Goal: Task Accomplishment & Management: Manage account settings

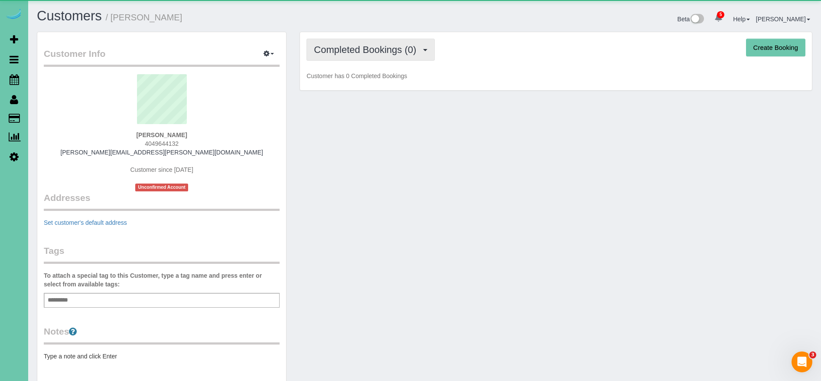
click at [399, 53] on span "Completed Bookings (0)" at bounding box center [367, 49] width 107 height 11
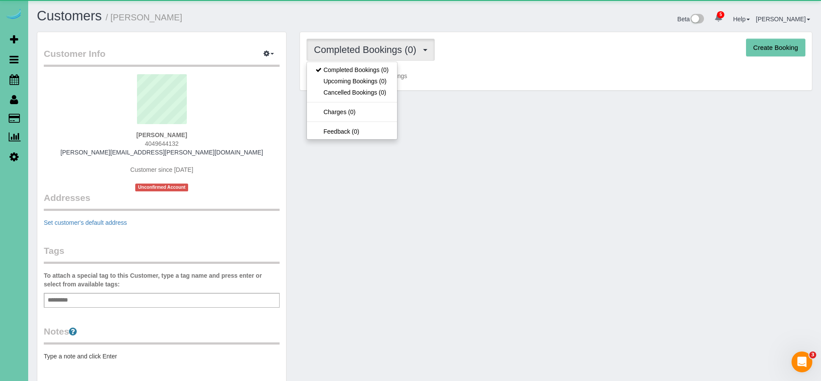
click at [452, 125] on div "Customer Info Edit Contact Info Send Message Email Preferences Special Sales Ta…" at bounding box center [424, 277] width 789 height 491
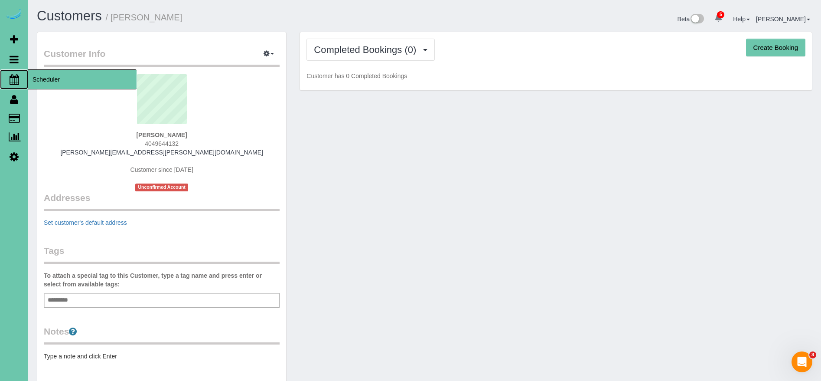
click at [49, 76] on span "Scheduler" at bounding box center [82, 79] width 108 height 20
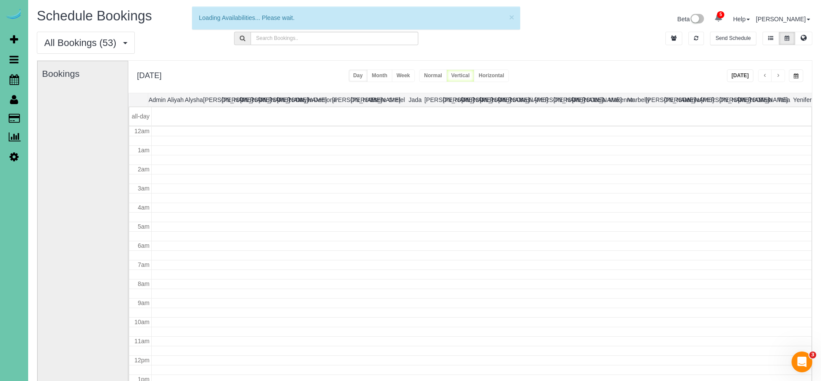
scroll to position [115, 0]
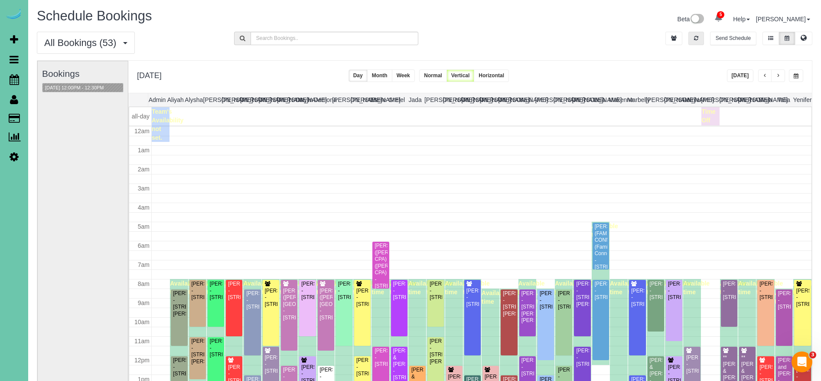
click at [689, 36] on button "button" at bounding box center [697, 38] width 16 height 13
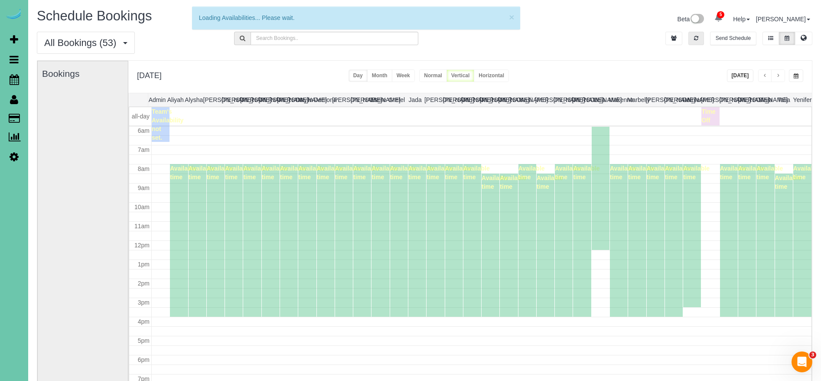
drag, startPoint x: 690, startPoint y: 36, endPoint x: 750, endPoint y: 84, distance: 76.2
click at [691, 37] on button "button" at bounding box center [697, 38] width 16 height 13
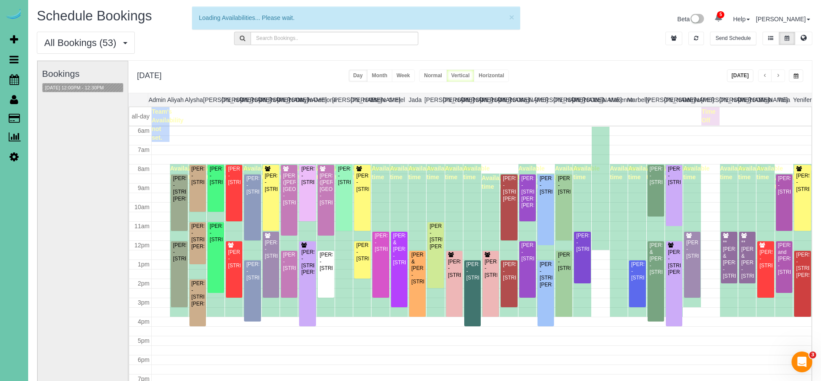
click at [742, 73] on button "[DATE]" at bounding box center [740, 75] width 27 height 13
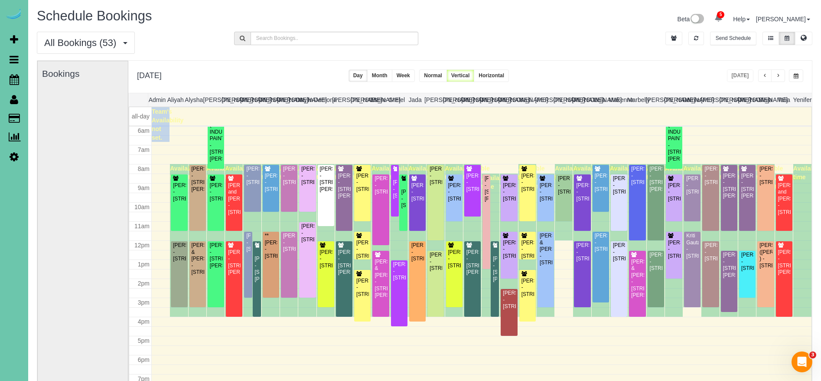
click at [780, 81] on button "button" at bounding box center [778, 75] width 14 height 13
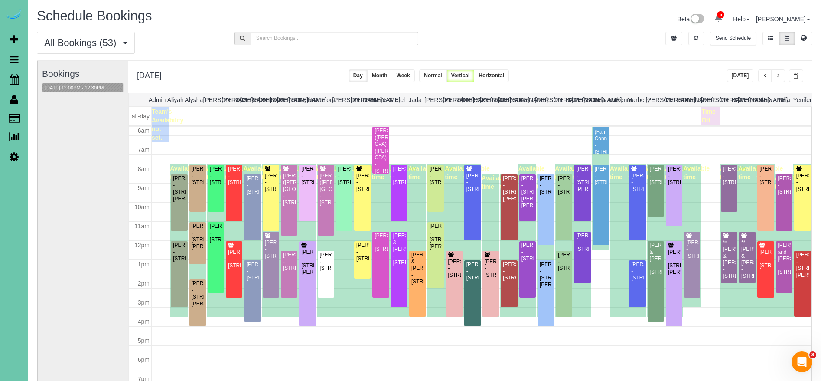
click at [78, 85] on button "08/27/2025 12:00PM - 12:30PM" at bounding box center [74, 87] width 64 height 9
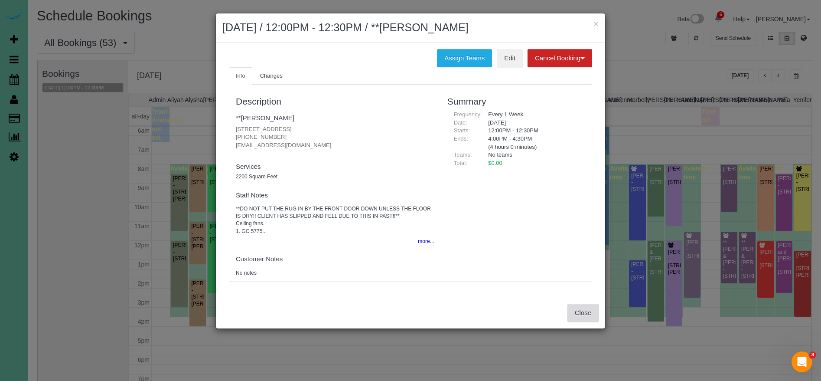
click at [592, 311] on button "Close" at bounding box center [583, 313] width 31 height 18
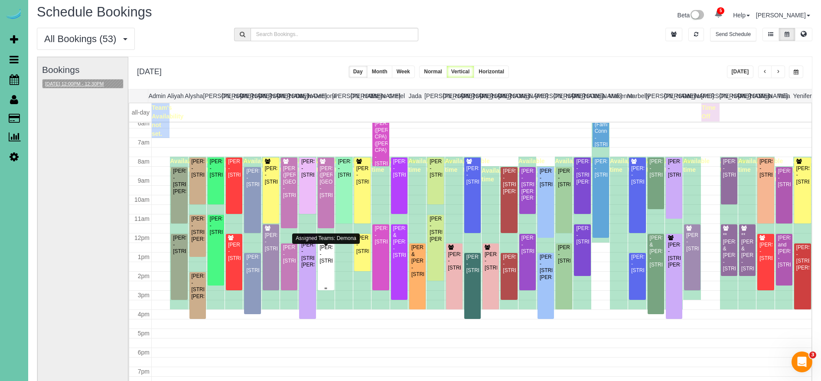
scroll to position [124, 0]
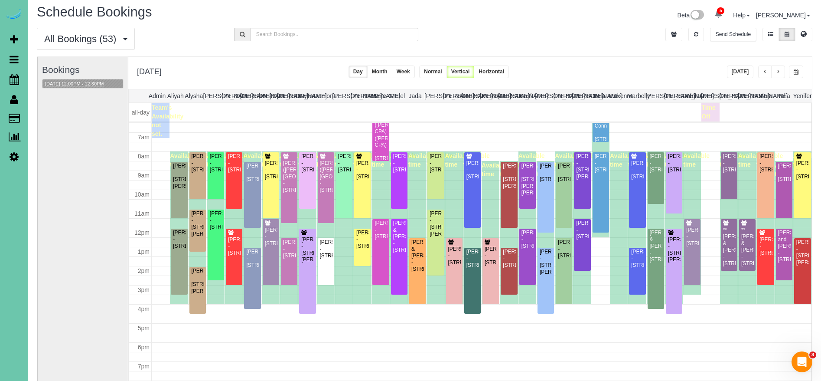
click at [56, 77] on div "Bookings 08/27/2025 12:00PM - 12:30PM" at bounding box center [83, 230] width 82 height 346
click at [59, 84] on button "08/27/2025 12:00PM - 12:30PM" at bounding box center [74, 83] width 64 height 9
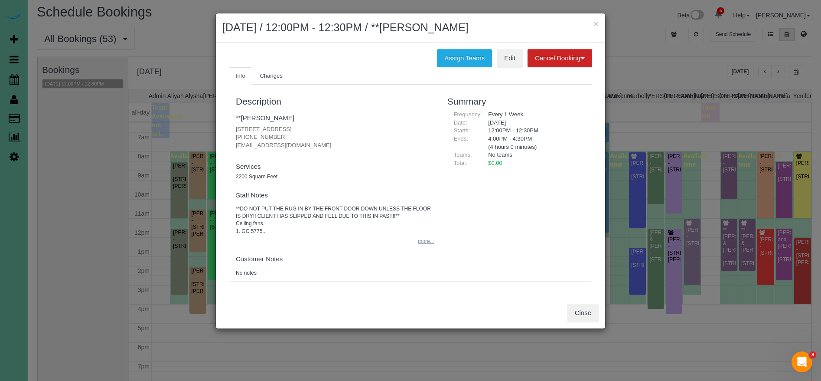
drag, startPoint x: 428, startPoint y: 242, endPoint x: 424, endPoint y: 241, distance: 4.7
click at [427, 242] on button "more..." at bounding box center [423, 241] width 21 height 13
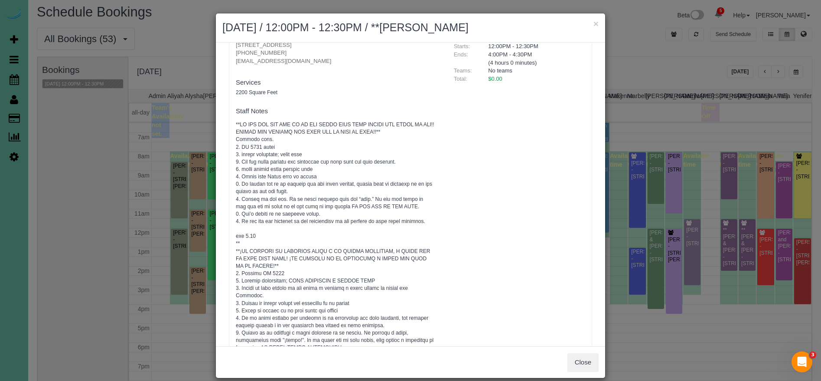
scroll to position [87, 0]
click at [587, 357] on button "Close" at bounding box center [583, 362] width 31 height 18
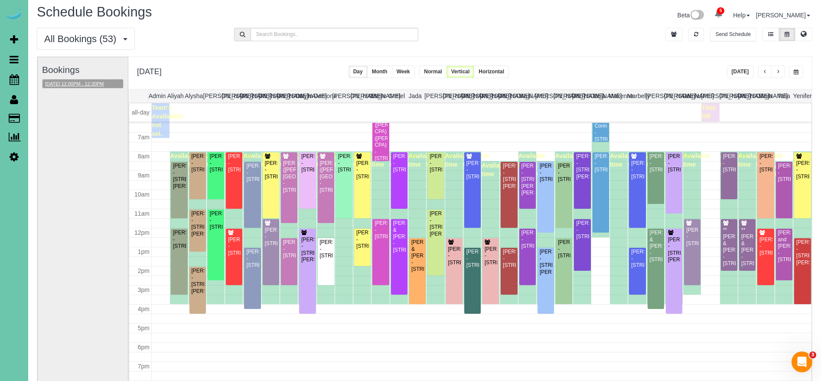
click at [101, 85] on button "08/27/2025 12:00PM - 12:30PM" at bounding box center [74, 83] width 64 height 9
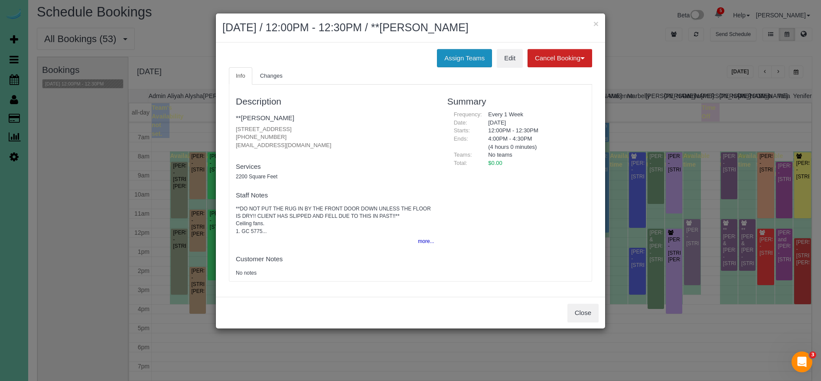
click at [460, 50] on button "Assign Teams" at bounding box center [464, 58] width 55 height 18
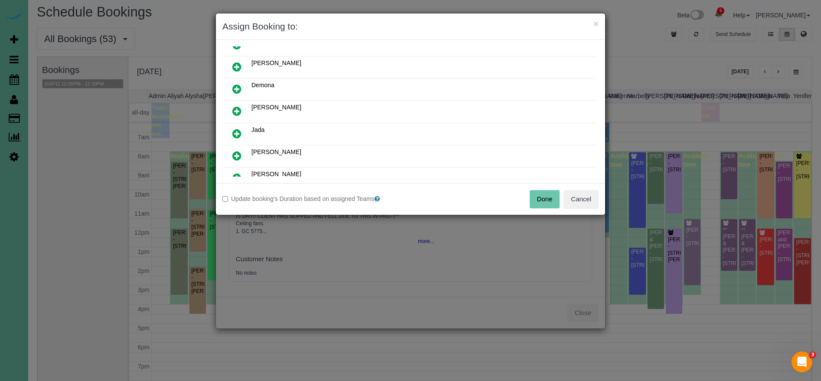
click at [238, 114] on icon at bounding box center [236, 111] width 9 height 10
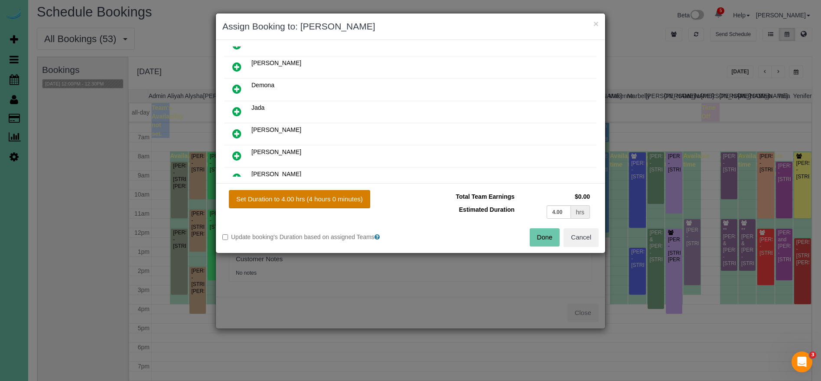
click at [307, 196] on button "Set Duration to 4.00 hrs (4 hours 0 minutes)" at bounding box center [299, 199] width 141 height 18
type input "4.00"
click at [544, 240] on button "Done" at bounding box center [545, 237] width 30 height 18
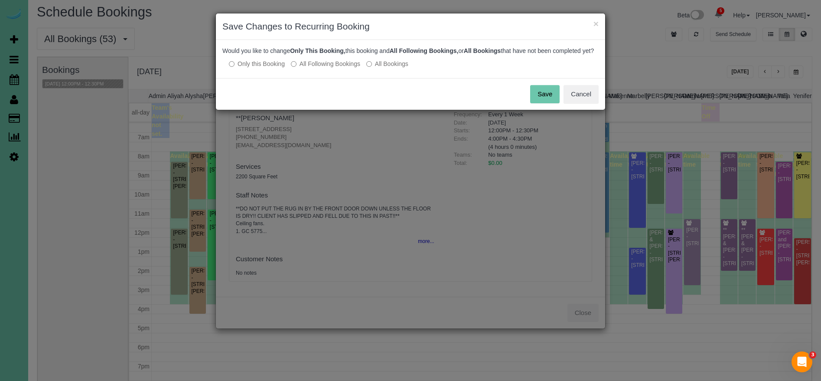
click at [537, 103] on button "Save" at bounding box center [544, 94] width 29 height 18
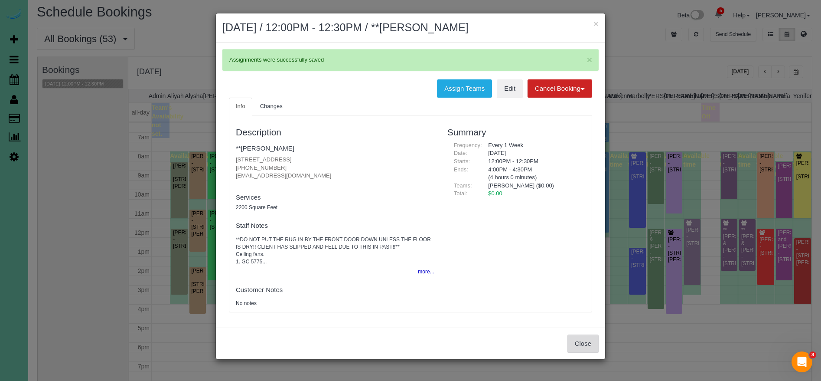
click at [592, 345] on button "Close" at bounding box center [583, 343] width 31 height 18
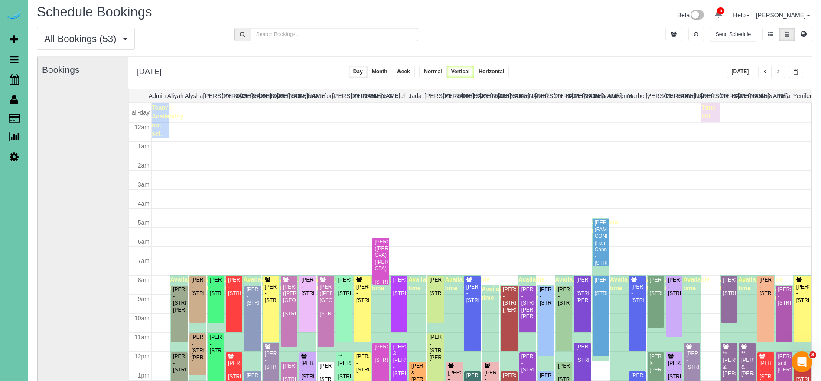
scroll to position [124, 0]
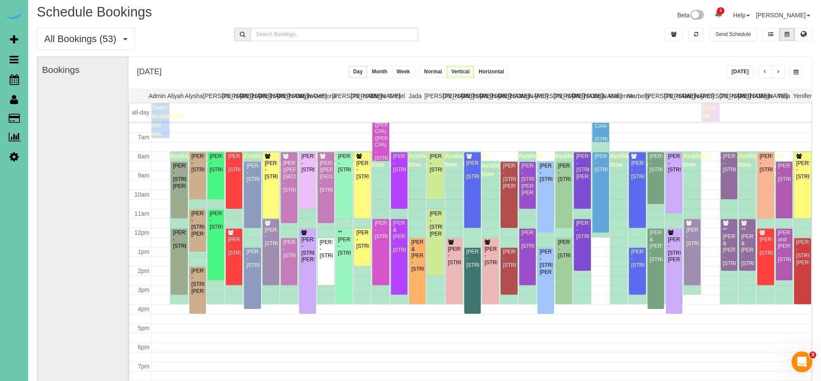
click at [779, 73] on span "button" at bounding box center [778, 71] width 4 height 5
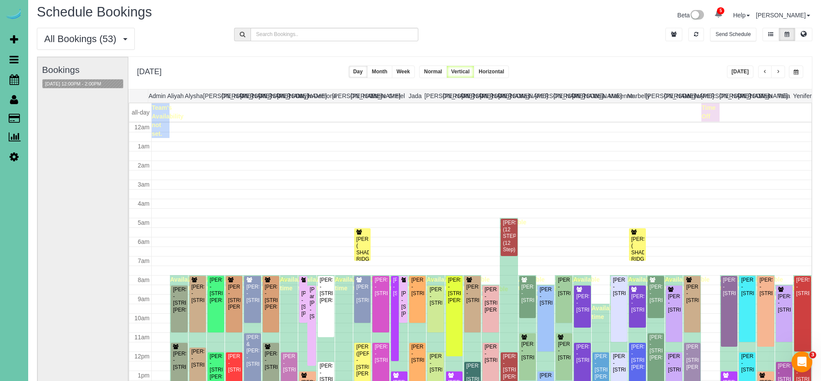
scroll to position [115, 0]
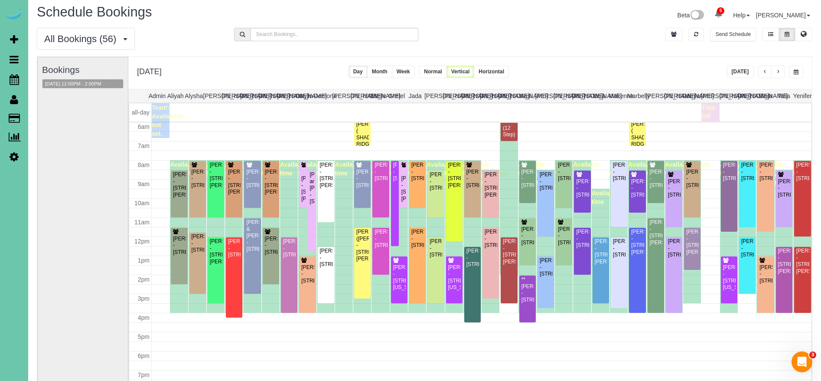
click at [767, 73] on span "button" at bounding box center [765, 71] width 4 height 5
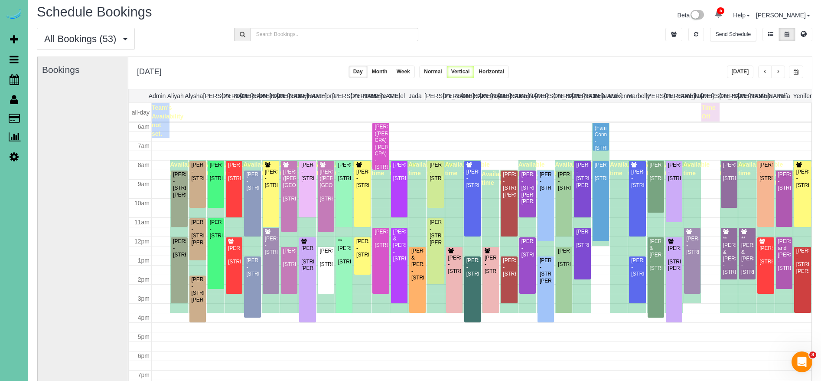
click at [777, 73] on span "button" at bounding box center [778, 71] width 4 height 5
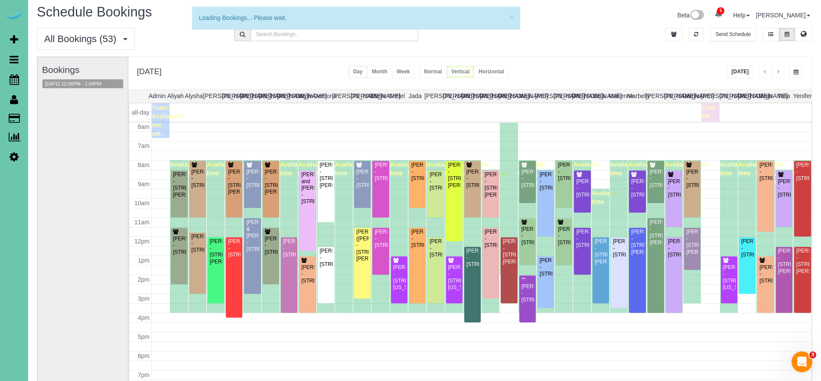
click at [777, 73] on span "button" at bounding box center [778, 71] width 4 height 5
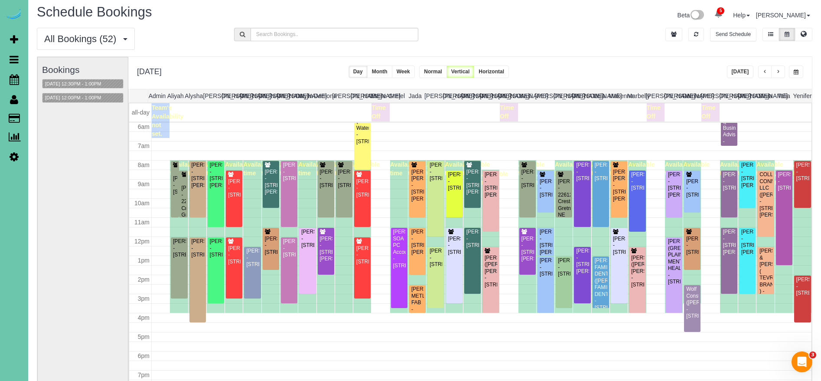
click at [765, 72] on span "button" at bounding box center [765, 71] width 4 height 5
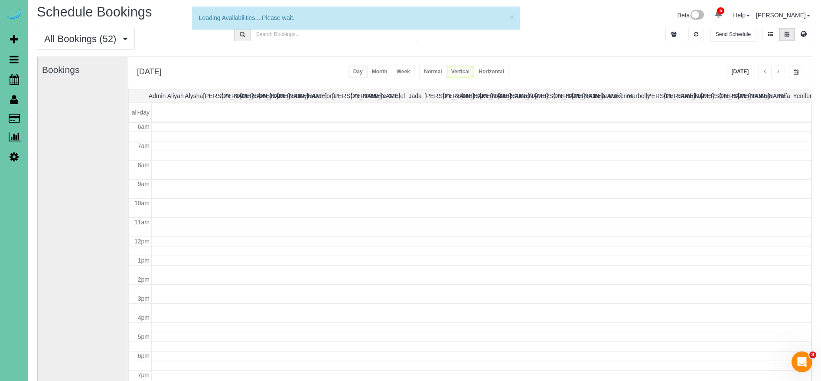
click at [765, 72] on span "button" at bounding box center [765, 71] width 4 height 5
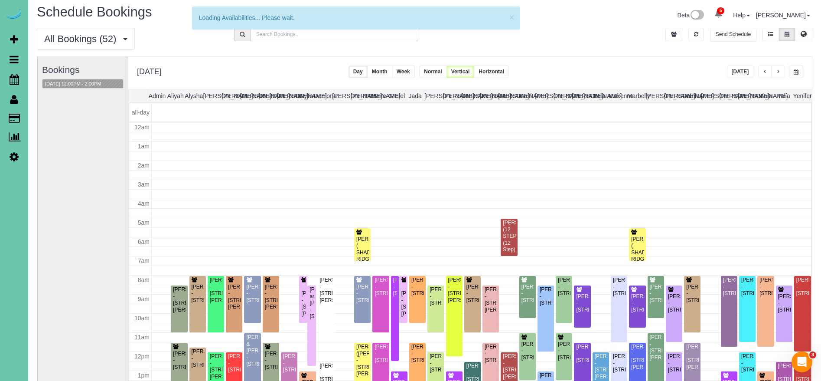
click at [765, 72] on span "button" at bounding box center [765, 71] width 4 height 5
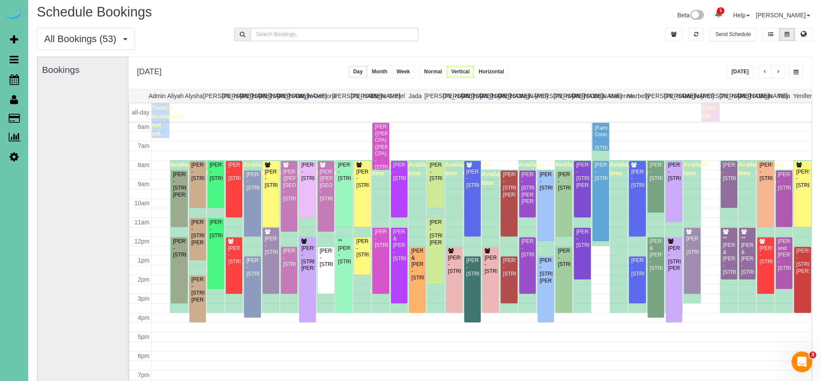
click at [780, 72] on span "button" at bounding box center [778, 71] width 4 height 5
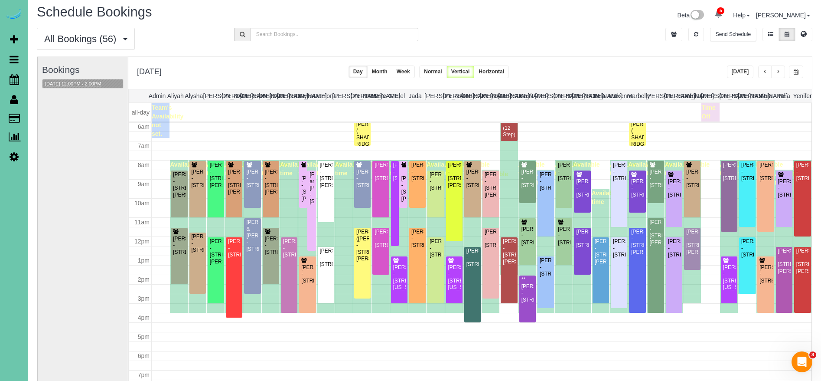
click at [91, 87] on button "08/28/2025 12:00PM - 2:00PM" at bounding box center [72, 83] width 61 height 9
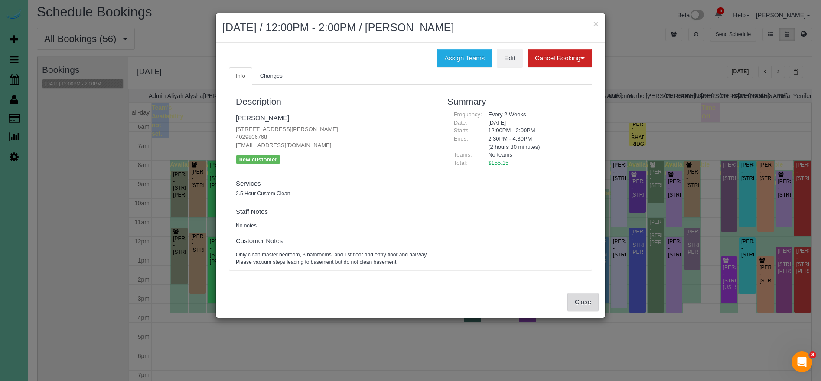
click at [581, 304] on button "Close" at bounding box center [583, 302] width 31 height 18
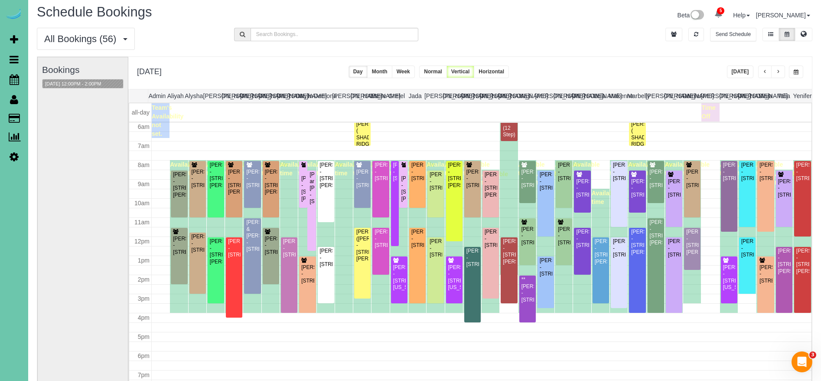
click at [765, 74] on span "button" at bounding box center [765, 71] width 4 height 5
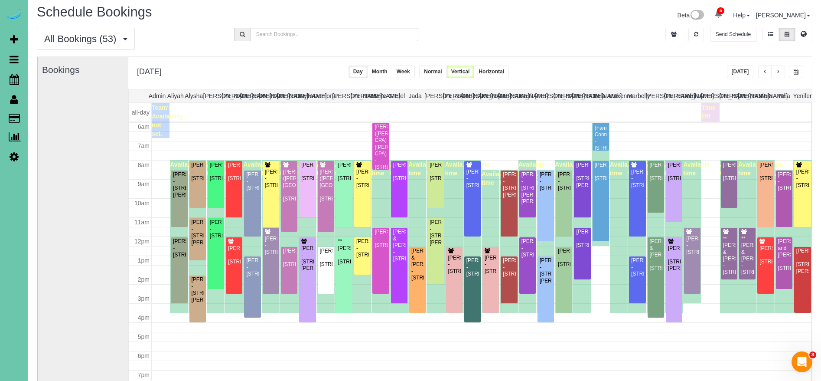
click at [782, 73] on button "button" at bounding box center [778, 71] width 14 height 13
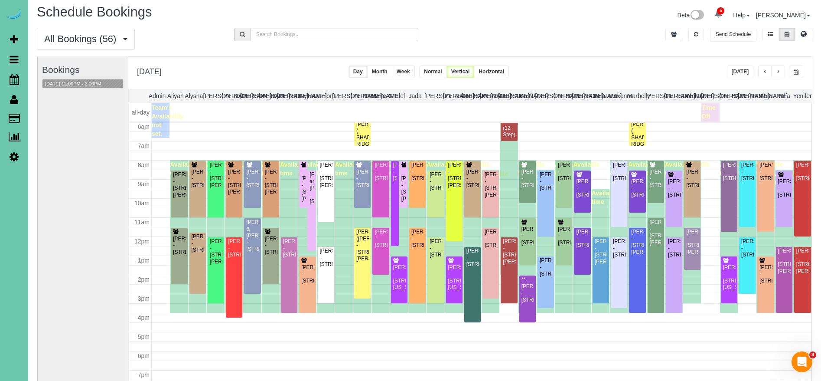
click at [79, 83] on button "08/28/2025 12:00PM - 2:00PM" at bounding box center [72, 83] width 61 height 9
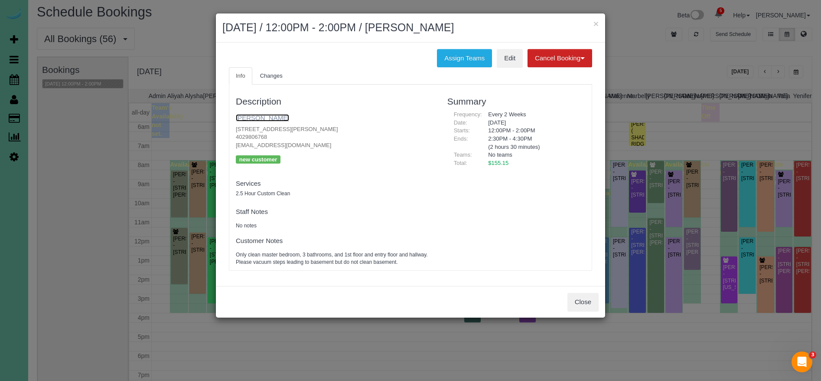
click at [261, 119] on link "Katy Roshone" at bounding box center [262, 117] width 53 height 7
drag, startPoint x: 598, startPoint y: 25, endPoint x: 574, endPoint y: 19, distance: 24.9
click at [598, 25] on button "×" at bounding box center [596, 23] width 5 height 9
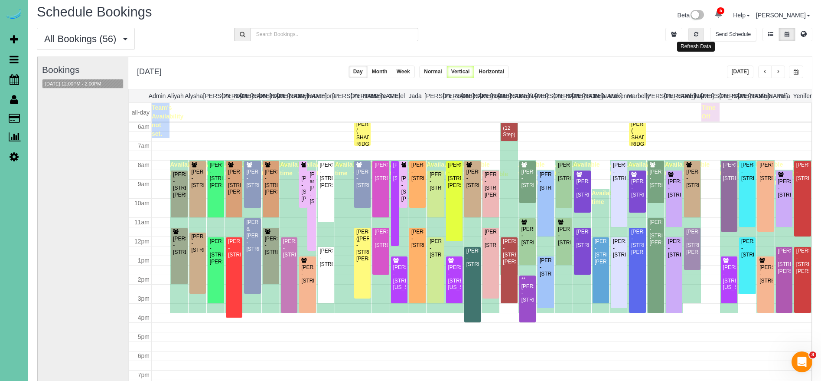
click at [701, 33] on button "button" at bounding box center [697, 34] width 16 height 13
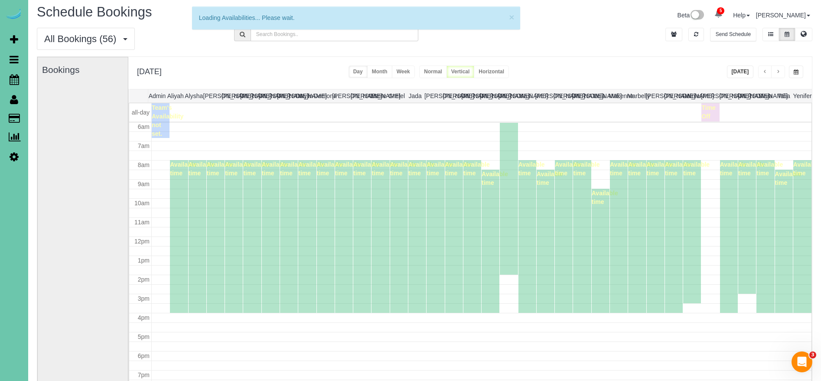
click at [745, 68] on button "[DATE]" at bounding box center [740, 71] width 27 height 13
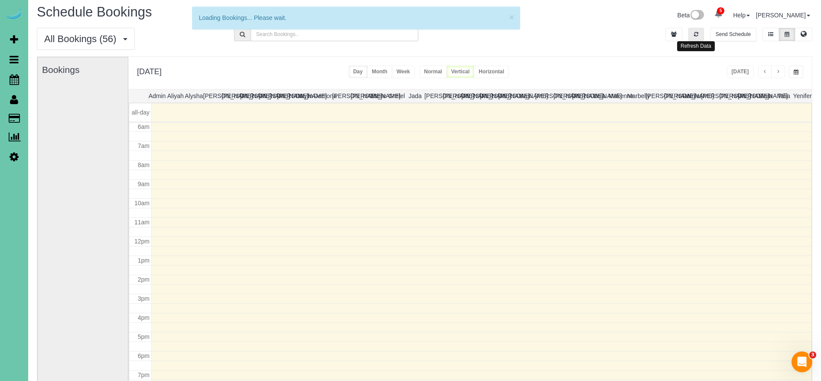
click at [701, 35] on button "button" at bounding box center [697, 34] width 16 height 13
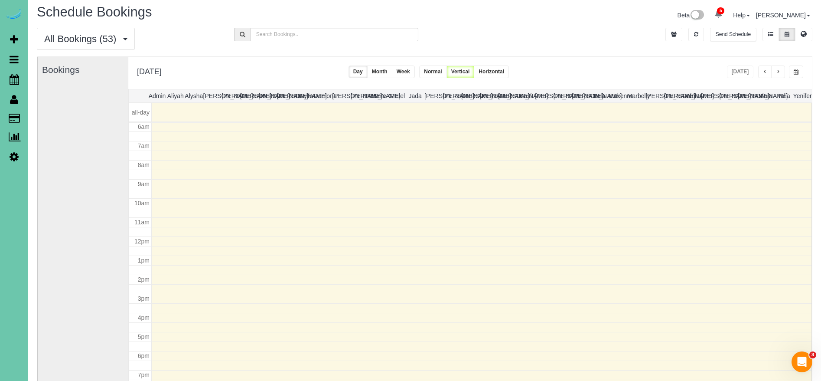
click at [686, 31] on li at bounding box center [696, 34] width 20 height 13
drag, startPoint x: 693, startPoint y: 31, endPoint x: 738, endPoint y: 73, distance: 62.0
click at [693, 31] on button "button" at bounding box center [697, 34] width 16 height 13
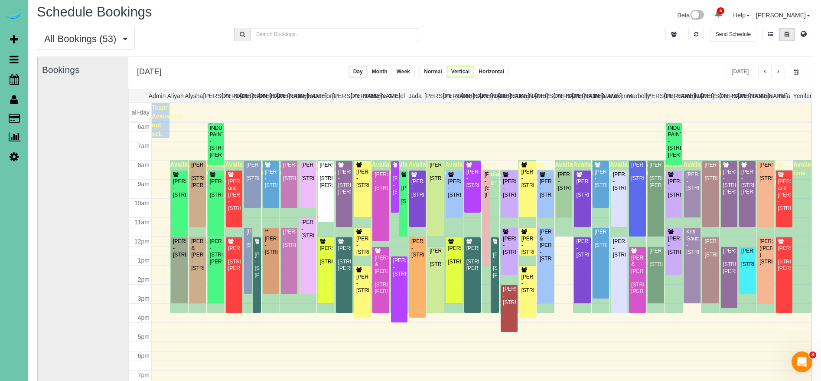
click at [782, 71] on button "button" at bounding box center [778, 71] width 14 height 13
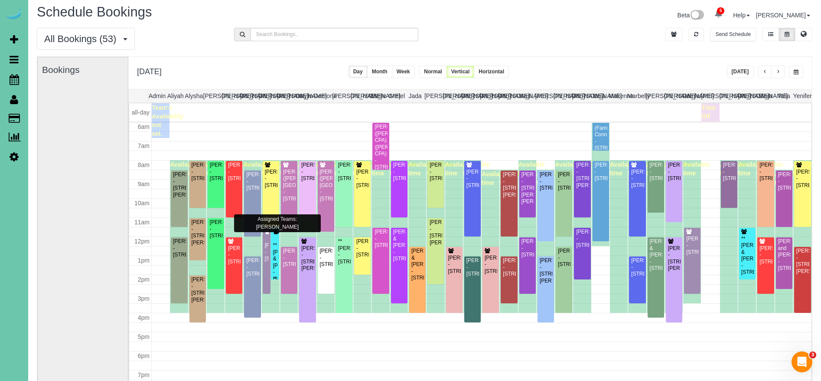
scroll to position [0, 0]
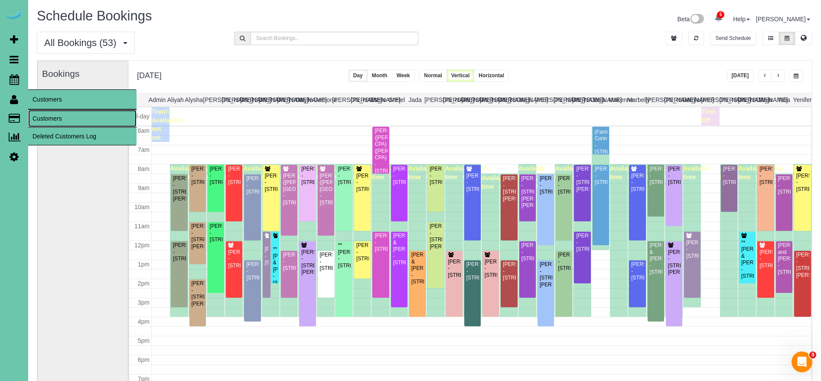
click at [52, 116] on link "Customers" at bounding box center [82, 118] width 108 height 17
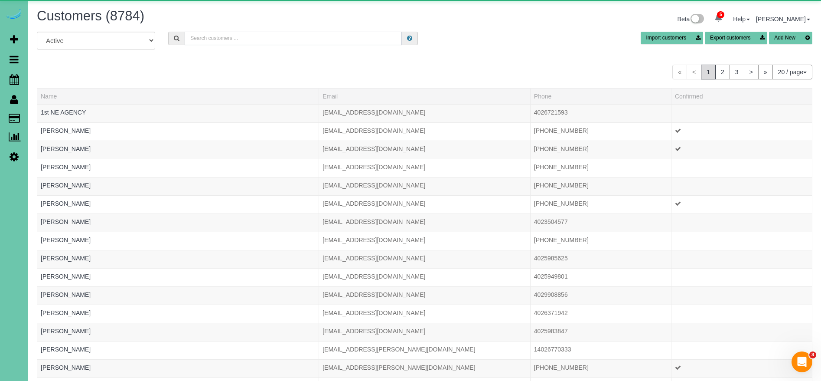
click at [275, 41] on input "text" at bounding box center [293, 38] width 217 height 13
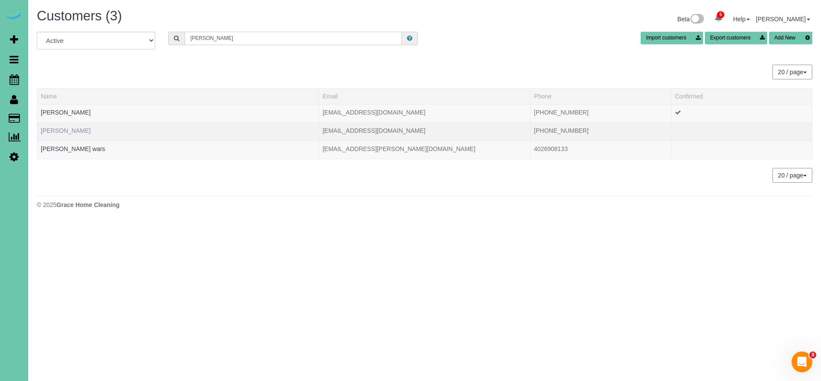
type input "[PERSON_NAME]"
click at [62, 131] on link "Dianne Herbig" at bounding box center [66, 130] width 50 height 7
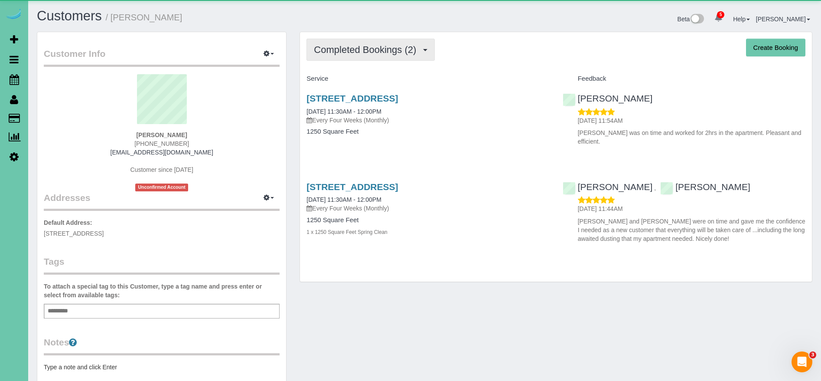
click at [353, 48] on span "Completed Bookings (2)" at bounding box center [367, 49] width 107 height 11
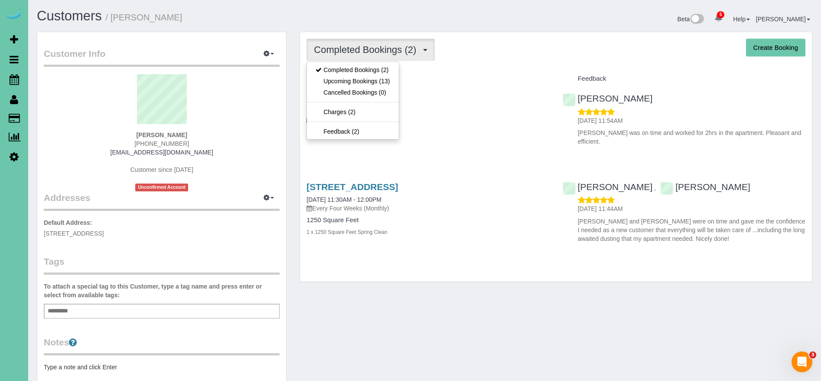
click at [442, 73] on div "Service" at bounding box center [428, 79] width 256 height 15
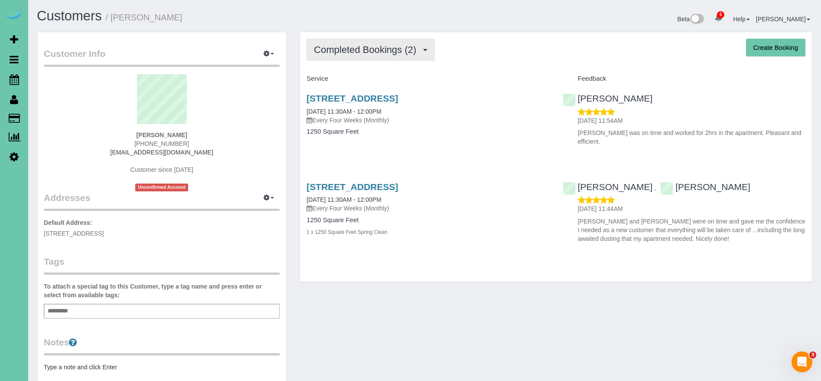
click at [390, 50] on span "Completed Bookings (2)" at bounding box center [367, 49] width 107 height 11
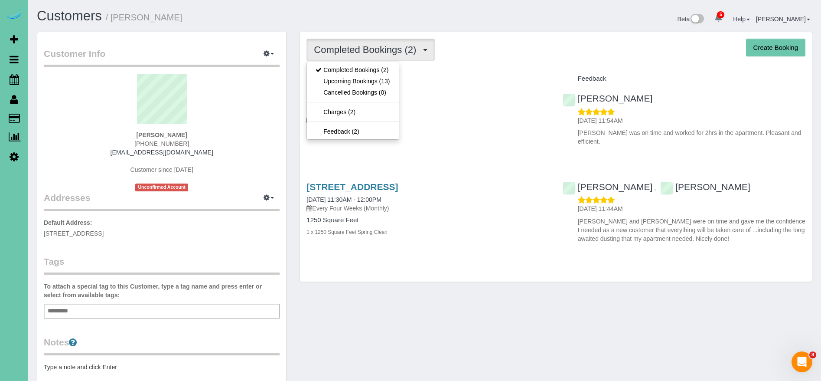
click at [477, 79] on h4 "Service" at bounding box center [428, 78] width 243 height 7
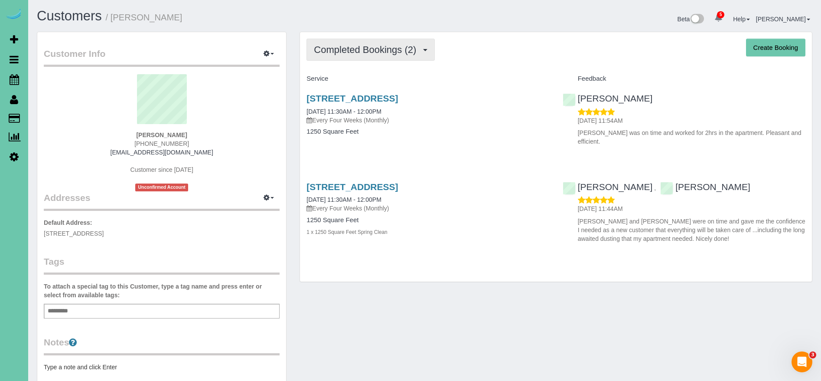
click at [405, 55] on span "Completed Bookings (2)" at bounding box center [367, 49] width 107 height 11
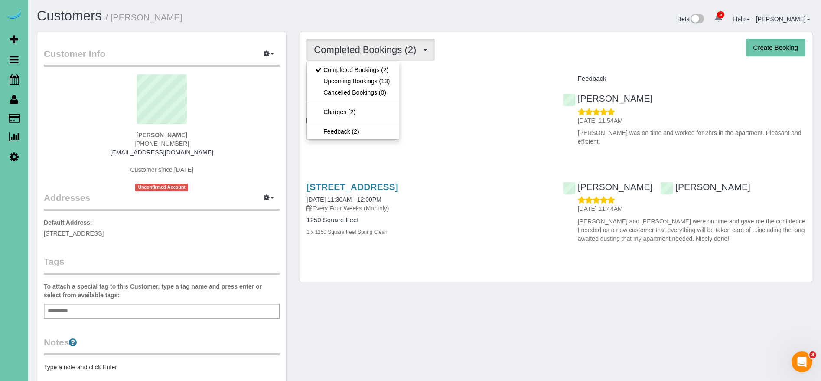
click at [430, 77] on h4 "Service" at bounding box center [428, 78] width 243 height 7
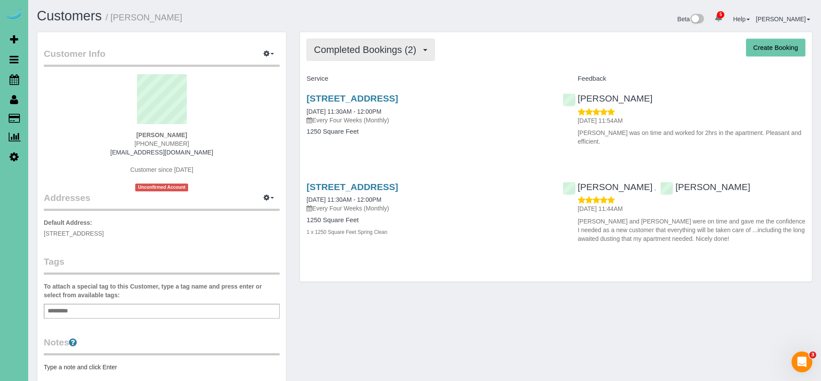
click at [379, 50] on span "Completed Bookings (2)" at bounding box center [367, 49] width 107 height 11
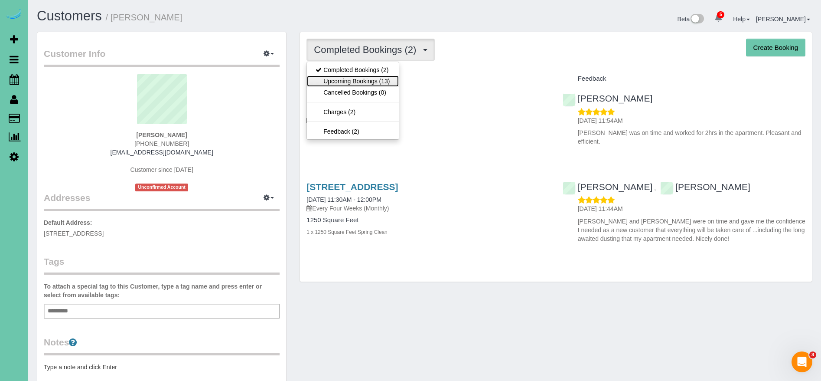
click at [375, 82] on link "Upcoming Bookings (13)" at bounding box center [352, 80] width 91 height 11
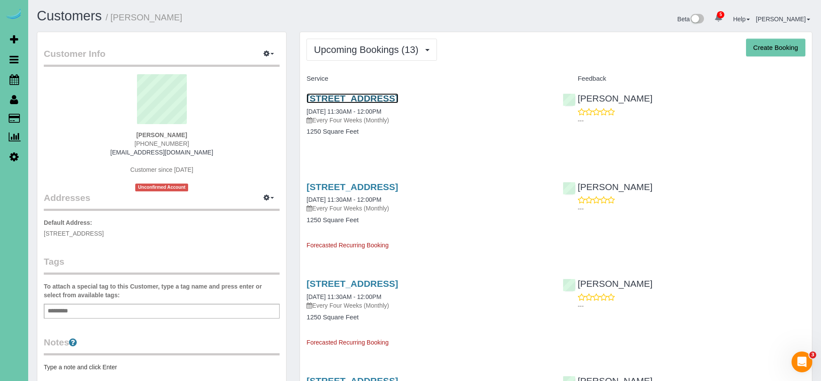
click at [398, 99] on link "1108 N 92nd Plaza; Apt 301, Omaha, NE 68114" at bounding box center [352, 98] width 91 height 10
click at [418, 51] on span "Upcoming Bookings (13)" at bounding box center [368, 49] width 109 height 11
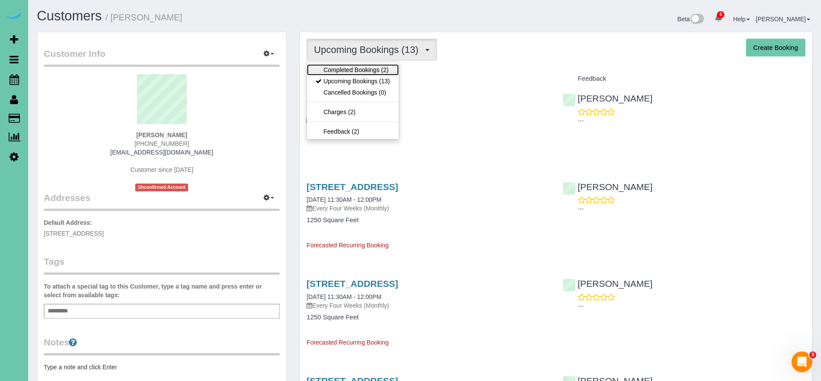
click at [377, 67] on link "Completed Bookings (2)" at bounding box center [352, 69] width 91 height 11
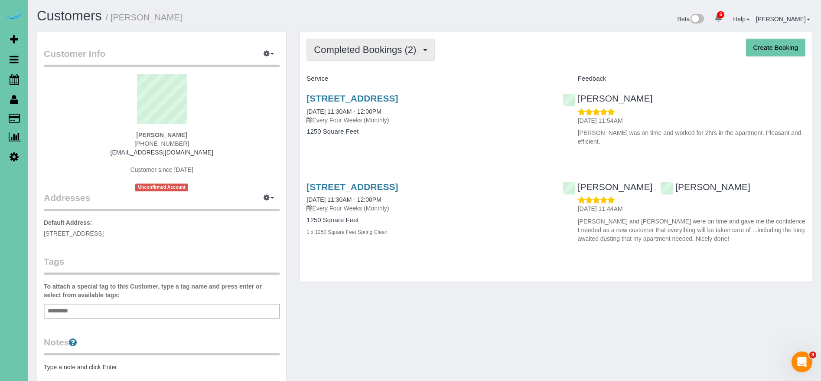
scroll to position [1, 0]
click at [382, 49] on span "Completed Bookings (2)" at bounding box center [367, 48] width 107 height 11
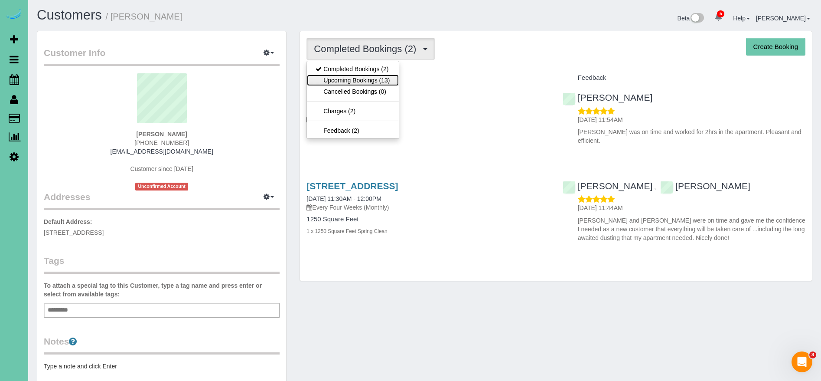
click at [380, 77] on link "Upcoming Bookings (13)" at bounding box center [352, 80] width 91 height 11
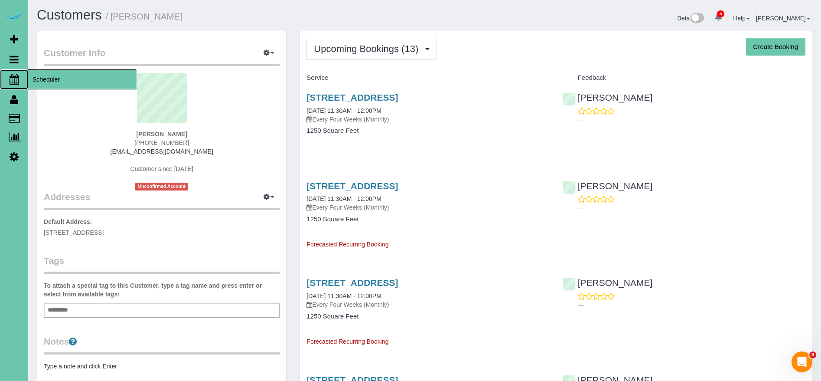
click at [85, 85] on span "Scheduler" at bounding box center [82, 79] width 108 height 20
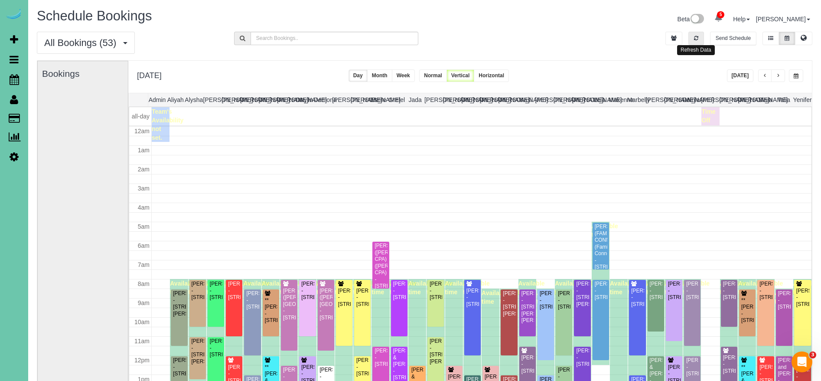
scroll to position [115, 0]
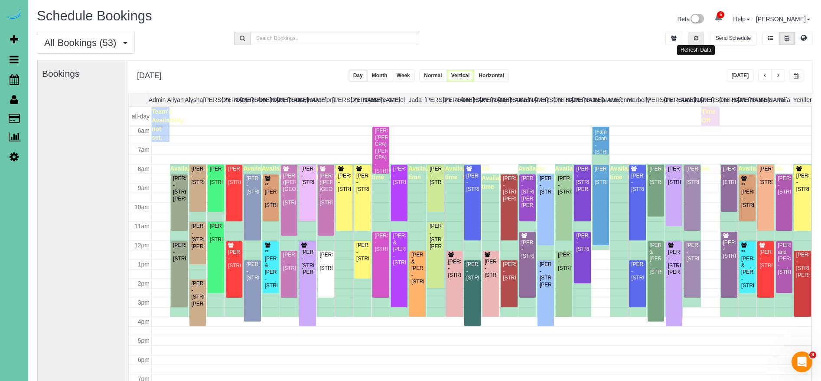
click at [695, 40] on icon "button" at bounding box center [696, 38] width 4 height 5
click at [697, 39] on icon "button" at bounding box center [696, 38] width 4 height 5
click at [331, 16] on h1 "Schedule Bookings" at bounding box center [228, 16] width 382 height 15
click at [776, 75] on span "button" at bounding box center [778, 75] width 4 height 5
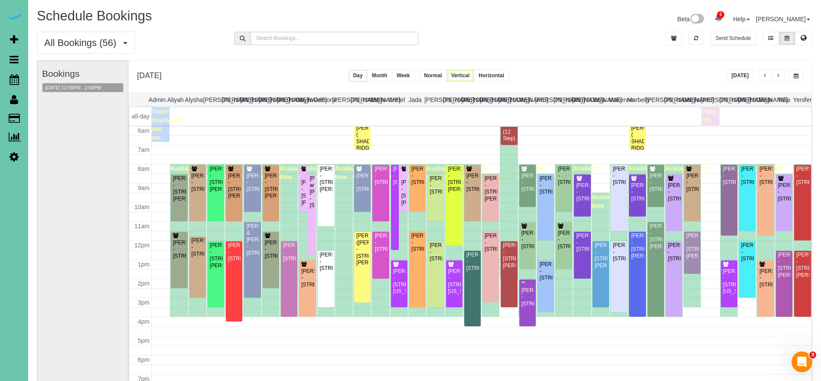
click at [764, 78] on span "button" at bounding box center [765, 75] width 4 height 5
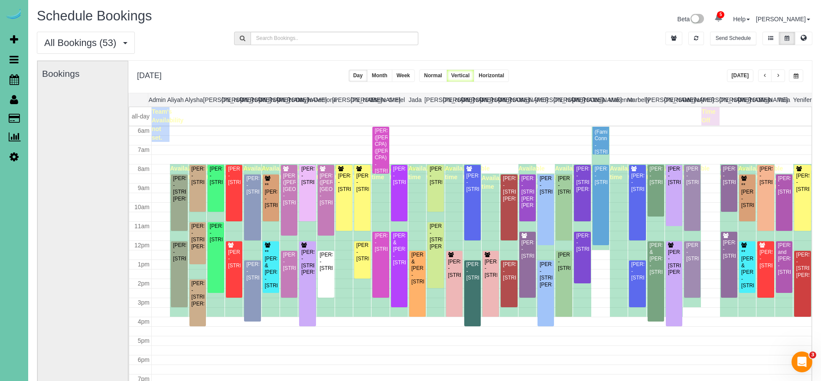
drag, startPoint x: 59, startPoint y: 116, endPoint x: 143, endPoint y: 86, distance: 88.5
click at [59, 115] on link "Customers" at bounding box center [82, 118] width 108 height 17
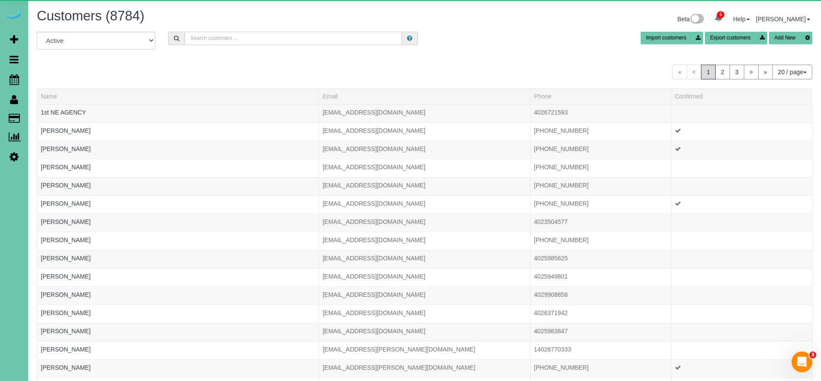
click at [283, 42] on input "text" at bounding box center [293, 38] width 217 height 13
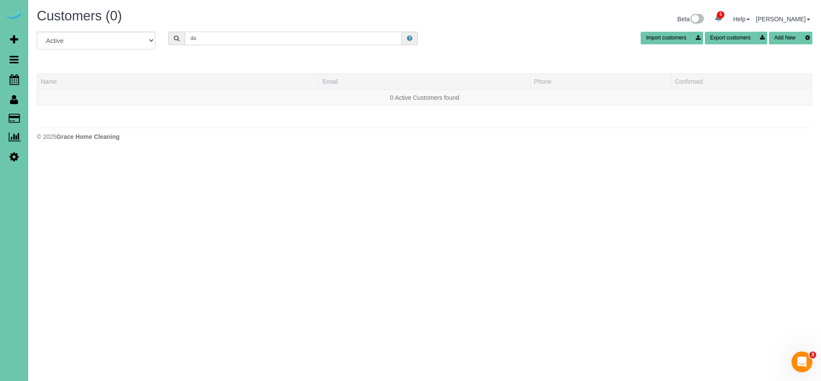
type input "d"
click at [48, 80] on span "Scheduler" at bounding box center [82, 79] width 108 height 20
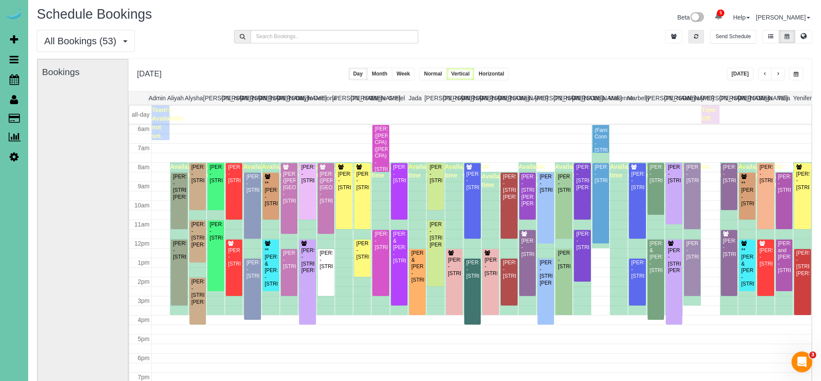
scroll to position [0, 0]
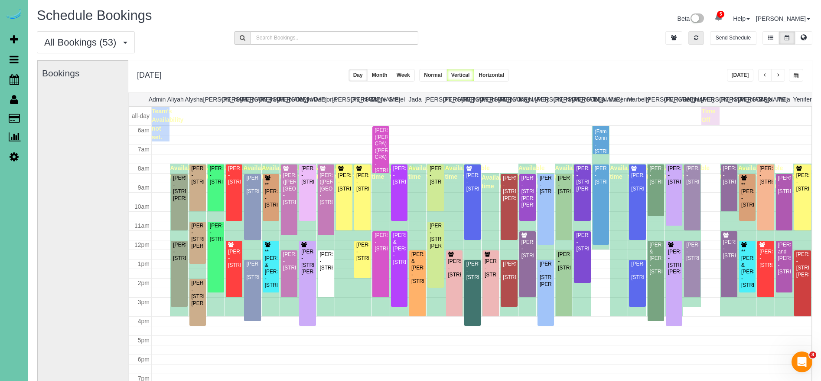
click at [701, 36] on button "button" at bounding box center [697, 37] width 16 height 13
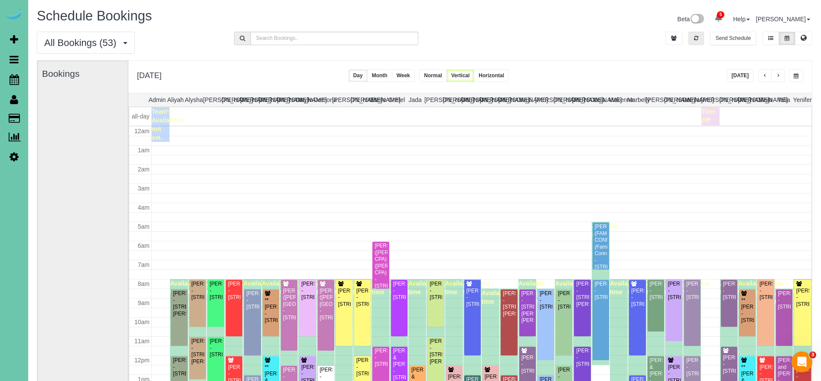
scroll to position [115, 0]
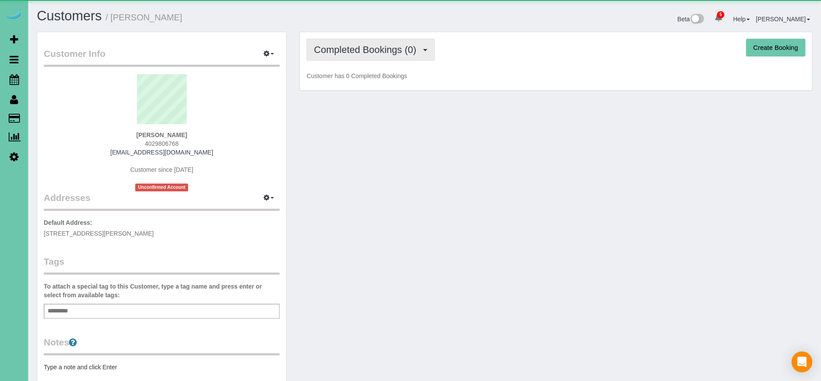
click at [341, 47] on span "Completed Bookings (0)" at bounding box center [367, 49] width 107 height 11
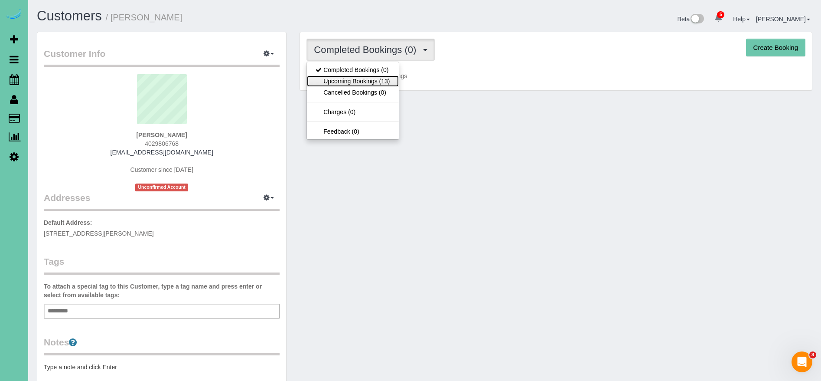
click at [381, 81] on link "Upcoming Bookings (13)" at bounding box center [352, 80] width 91 height 11
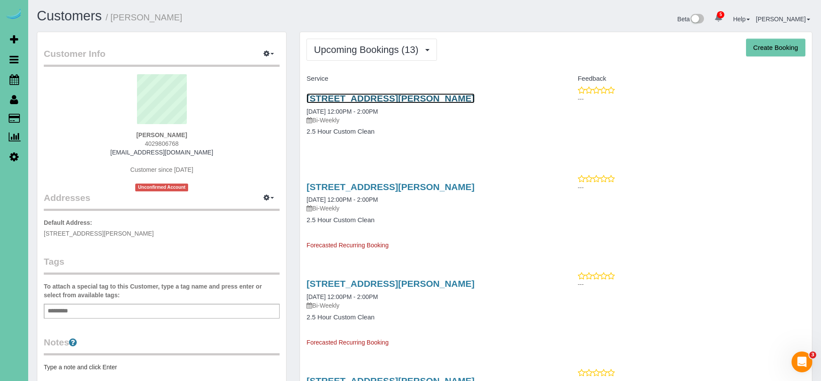
click at [457, 94] on link "8011 Manderson St., Omaha, NE 68134" at bounding box center [391, 98] width 168 height 10
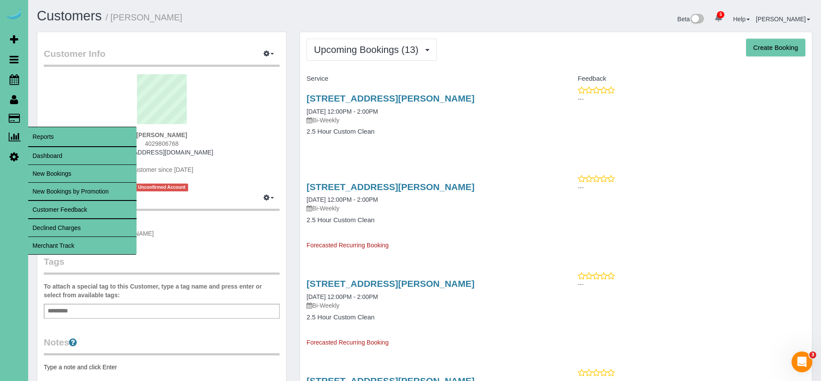
click at [60, 249] on link "Merchant Track" at bounding box center [82, 245] width 108 height 17
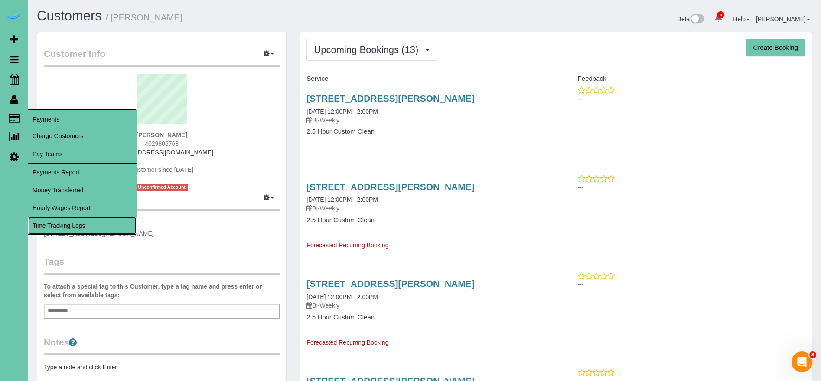
click at [79, 229] on link "Time Tracking Logs" at bounding box center [82, 225] width 108 height 17
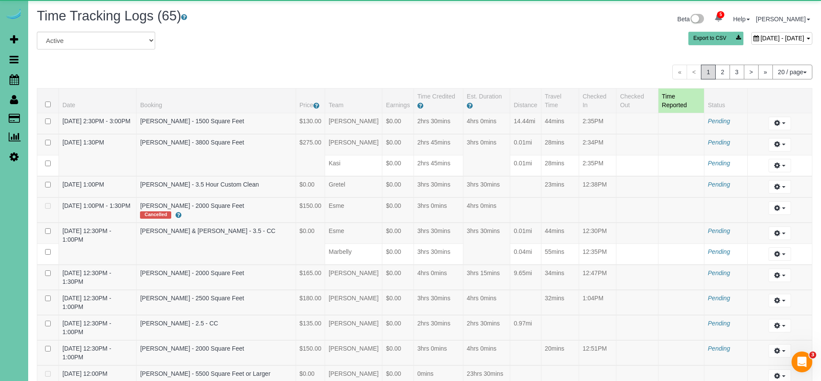
click at [761, 40] on span "[DATE] - [DATE]" at bounding box center [783, 38] width 44 height 7
type input "**********"
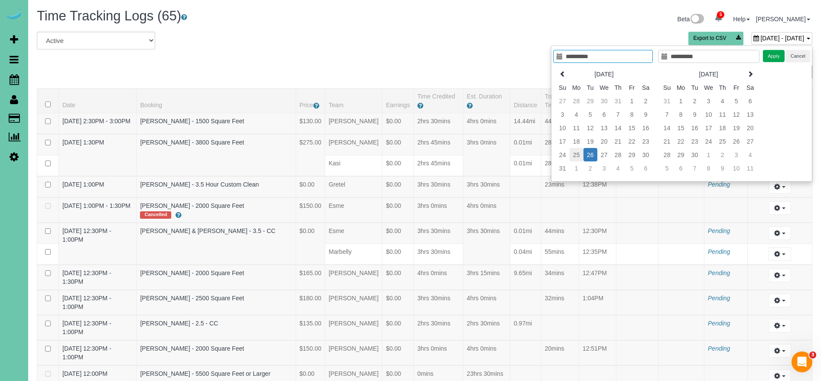
type input "**********"
click at [574, 155] on td "25" at bounding box center [577, 154] width 14 height 13
type input "**********"
click at [574, 155] on td "25" at bounding box center [577, 154] width 14 height 13
type input "**********"
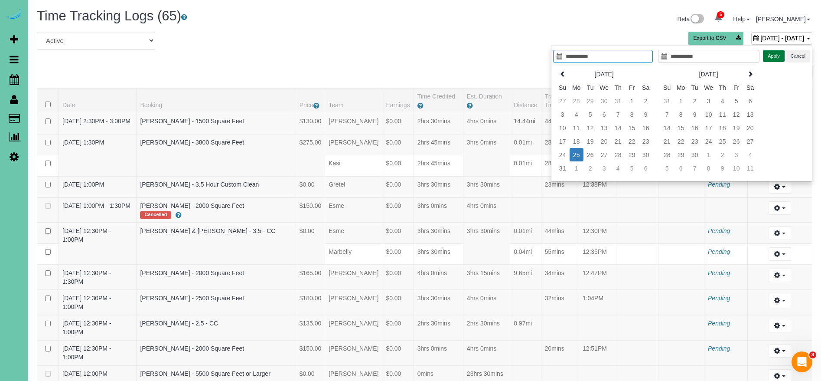
click at [770, 55] on button "Apply" at bounding box center [774, 56] width 22 height 13
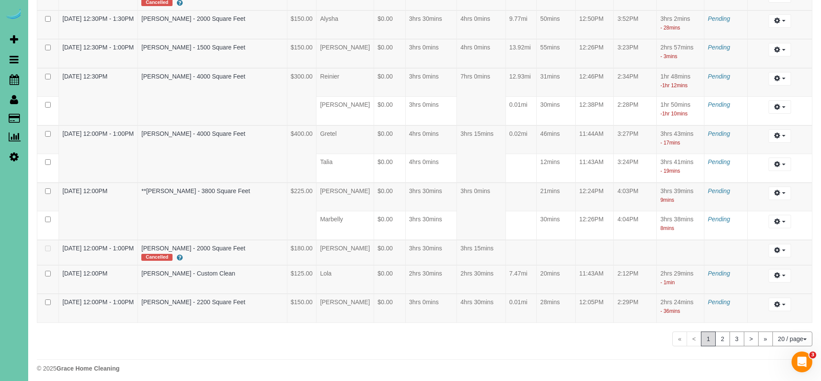
scroll to position [494, 0]
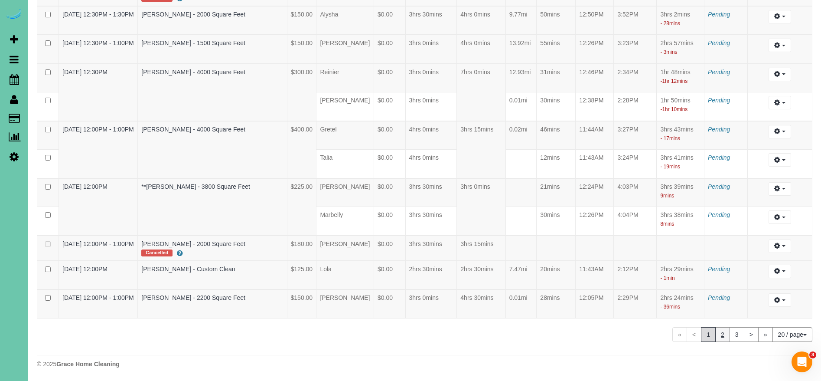
click at [718, 335] on link "2" at bounding box center [722, 334] width 15 height 15
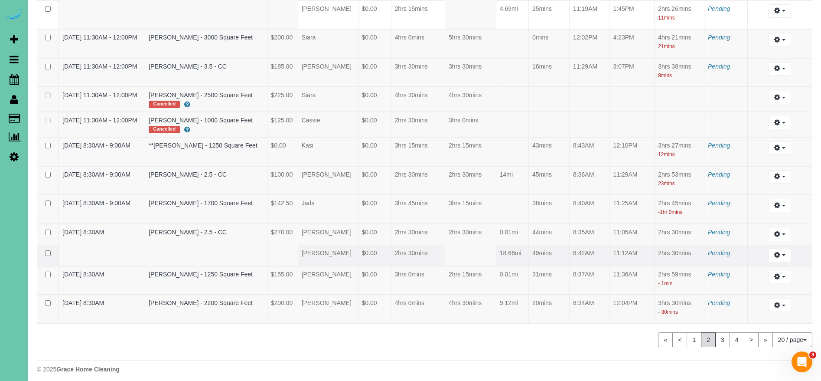
scroll to position [398, 0]
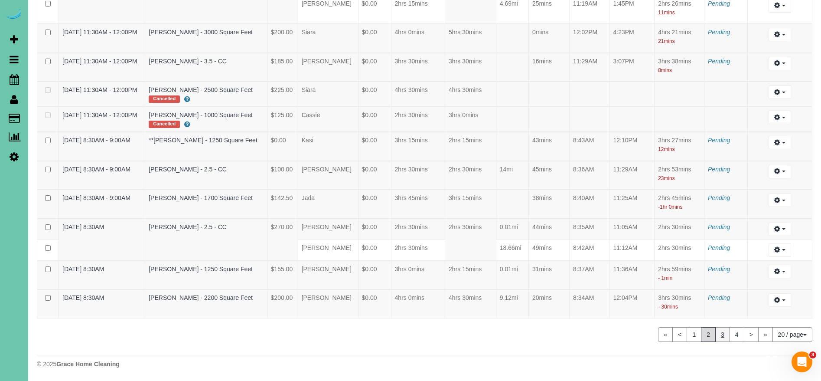
click at [720, 333] on link "3" at bounding box center [722, 334] width 15 height 15
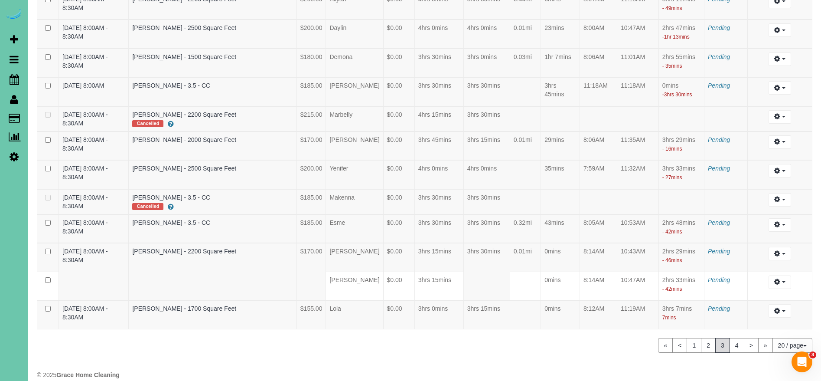
scroll to position [470, 0]
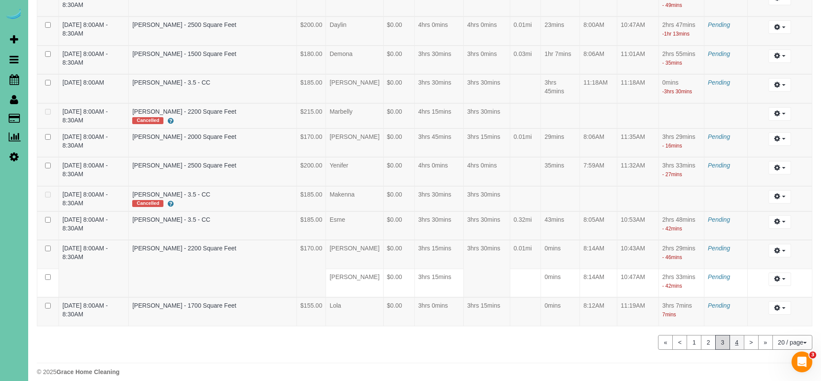
click at [733, 335] on link "4" at bounding box center [737, 342] width 15 height 15
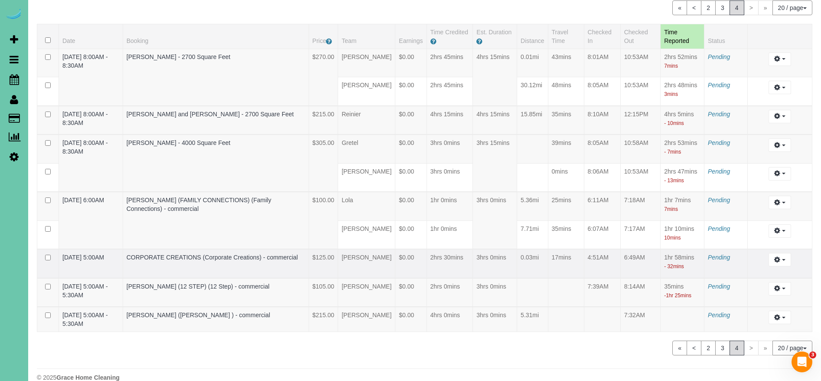
scroll to position [78, 0]
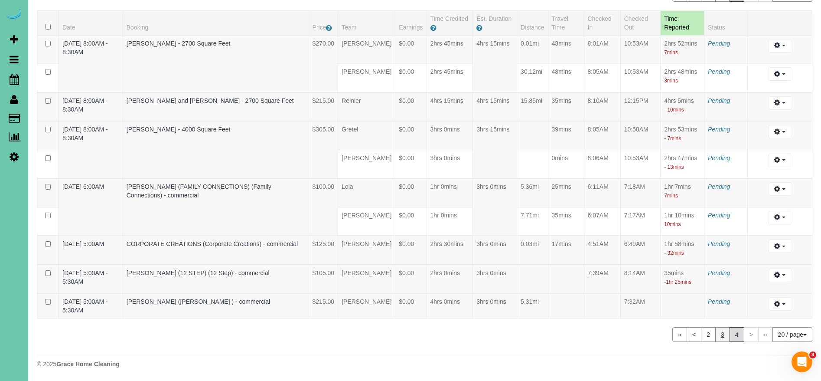
click at [722, 334] on link "3" at bounding box center [722, 334] width 15 height 15
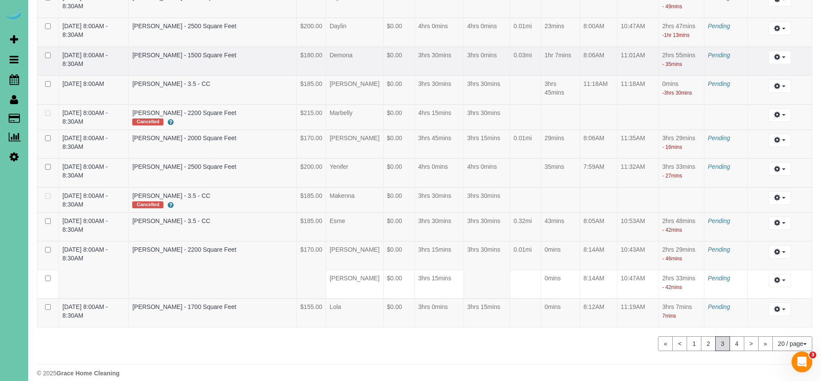
scroll to position [470, 0]
click at [705, 335] on link "2" at bounding box center [708, 342] width 15 height 15
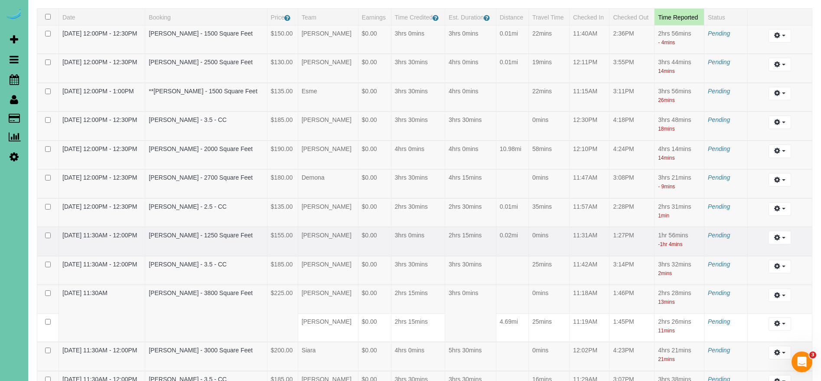
scroll to position [82, 0]
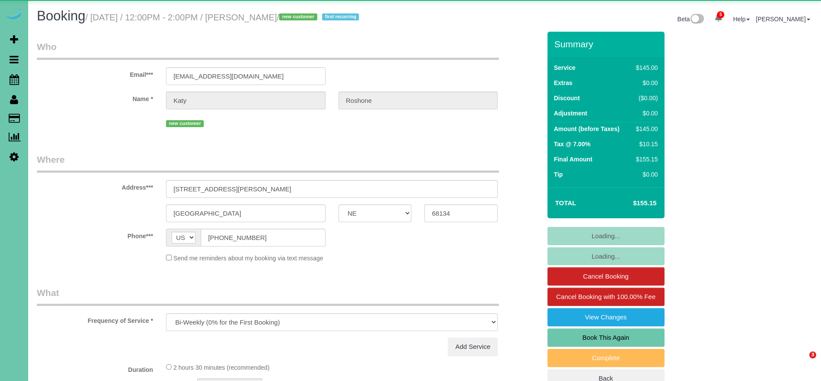
select select "NE"
select select "object:695"
select select "spot1"
select select "number:34"
select select "number:42"
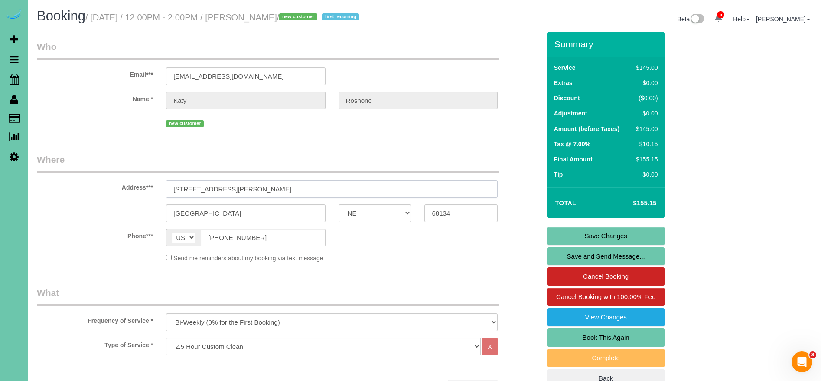
drag, startPoint x: 261, startPoint y: 190, endPoint x: 134, endPoint y: 177, distance: 127.3
click at [134, 177] on div "Address*** 8011 Manderson St." at bounding box center [288, 175] width 517 height 45
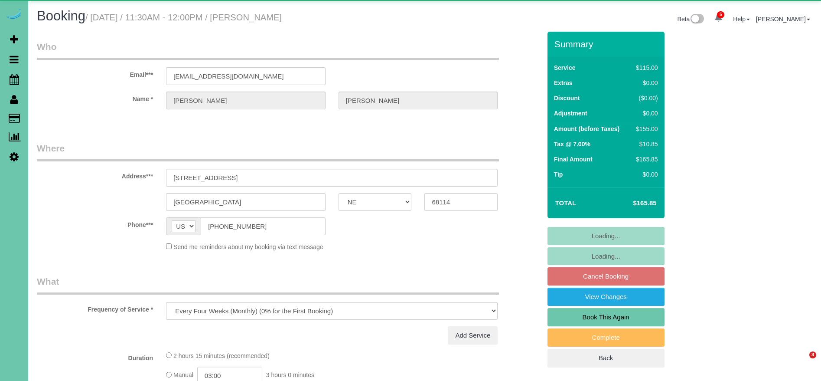
select select "NE"
select select "object:695"
select select "number:35"
select select "number:41"
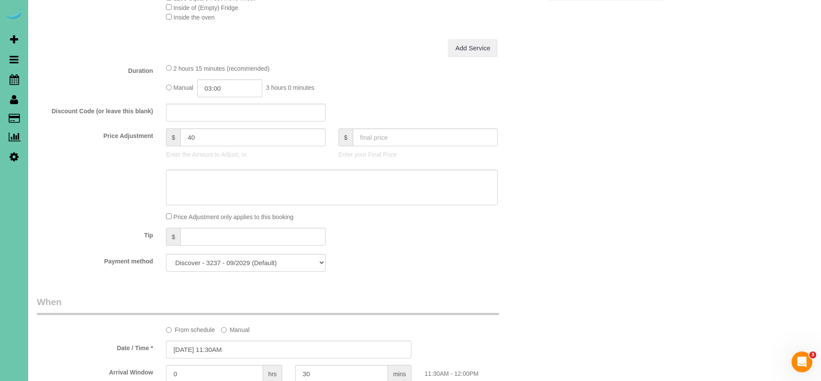
scroll to position [351, 0]
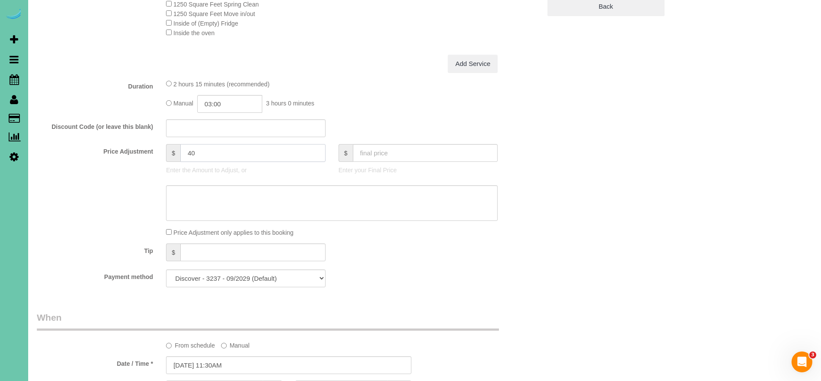
click at [209, 152] on input "40" at bounding box center [252, 153] width 145 height 18
drag, startPoint x: 209, startPoint y: 152, endPoint x: 160, endPoint y: 152, distance: 48.1
click at [160, 152] on div "$ 40 Enter the Amount to Adjust, or" at bounding box center [246, 161] width 173 height 35
drag, startPoint x: 214, startPoint y: 104, endPoint x: 236, endPoint y: 152, distance: 53.0
click at [214, 104] on input "03:00" at bounding box center [229, 104] width 65 height 18
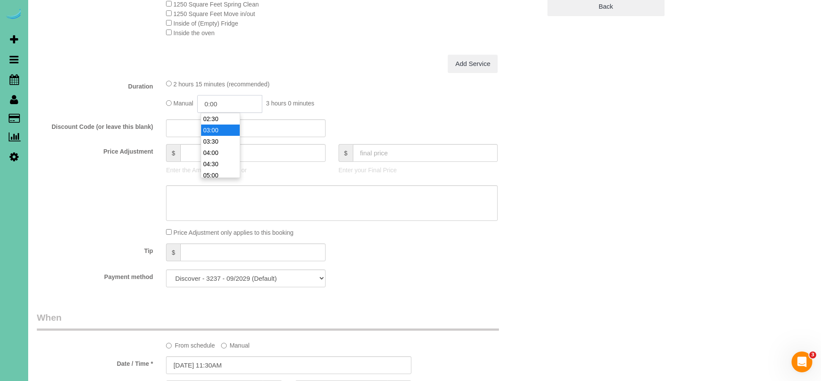
scroll to position [0, 0]
type input "02:00"
type input "0"
click at [233, 108] on input "02:00" at bounding box center [229, 104] width 65 height 18
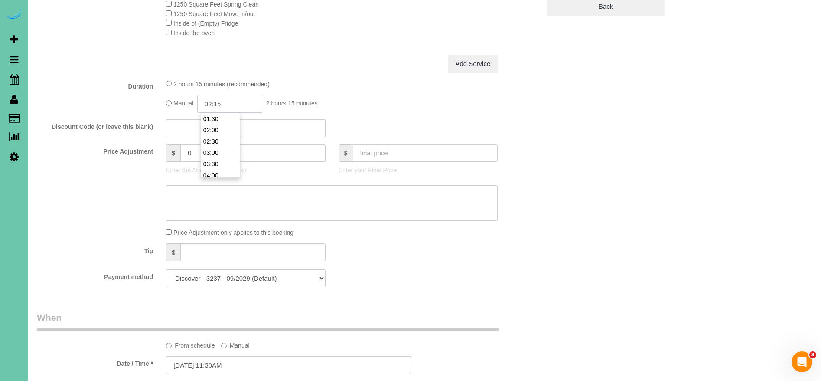
type input "02:15"
click at [411, 63] on div "Add Service" at bounding box center [332, 64] width 345 height 18
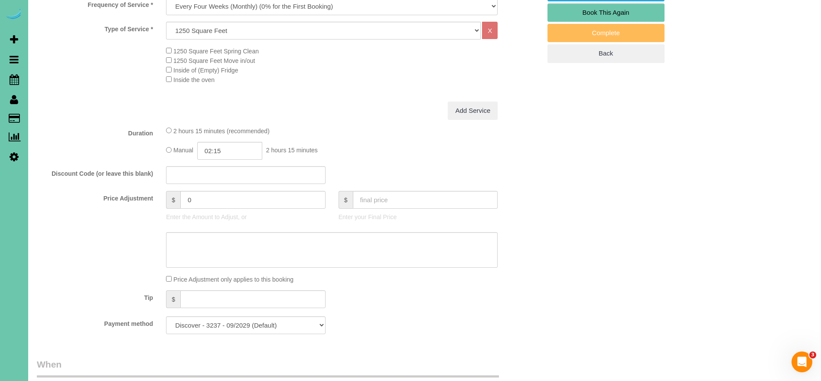
scroll to position [310, 0]
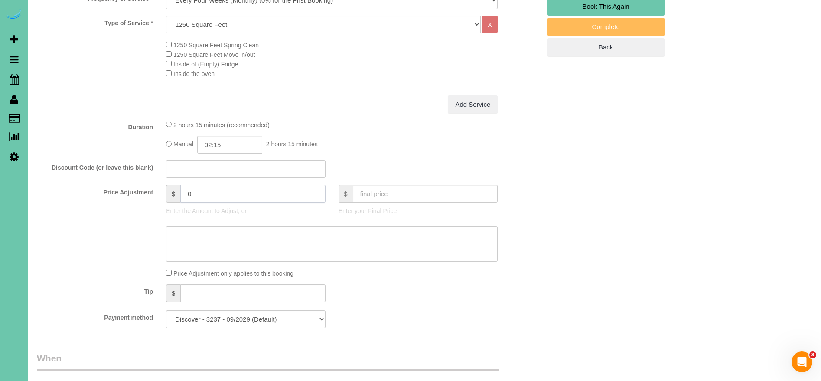
drag, startPoint x: 212, startPoint y: 196, endPoint x: 176, endPoint y: 189, distance: 36.5
click at [176, 189] on div "$ 0" at bounding box center [246, 194] width 160 height 18
type input "4.25"
click at [388, 127] on div "2 hours 15 minutes (recommended)" at bounding box center [332, 125] width 332 height 10
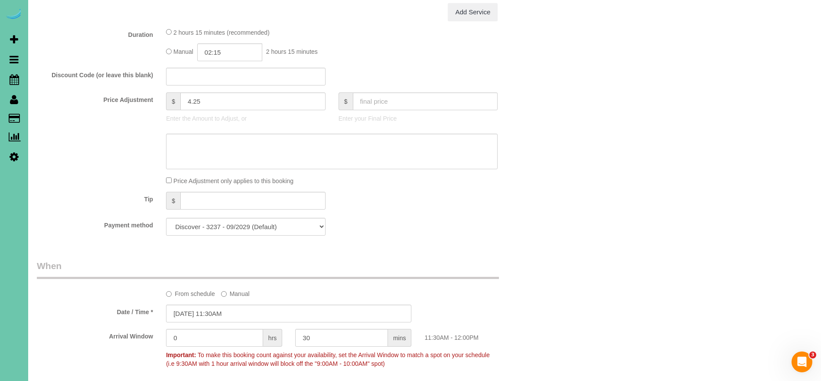
scroll to position [405, 0]
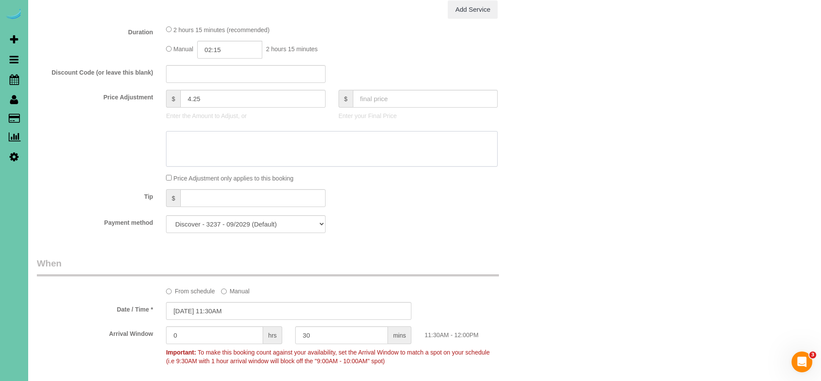
click at [324, 152] on textarea at bounding box center [332, 149] width 332 height 36
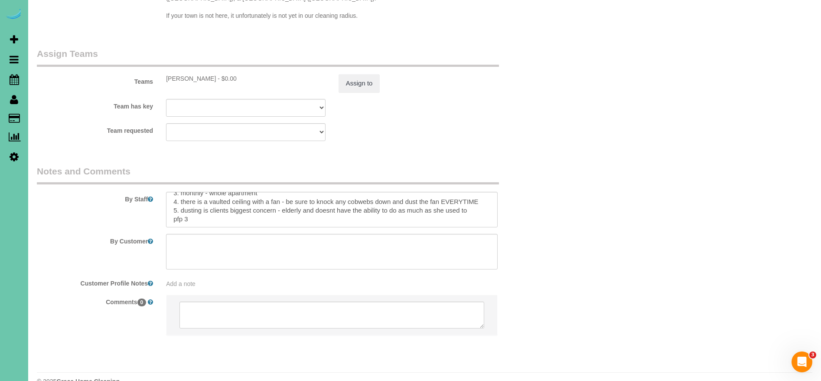
scroll to position [52, 0]
click at [199, 202] on textarea at bounding box center [332, 210] width 332 height 36
type textarea "**always look up to see if extension duster is needed to be scheduled for next …"
click at [442, 123] on div "Team requested [PERSON_NAME] Admin Aliyah [GEOGRAPHIC_DATA] [PERSON_NAME] [PERS…" at bounding box center [288, 132] width 517 height 18
click at [350, 74] on button "Assign to" at bounding box center [360, 83] width 42 height 18
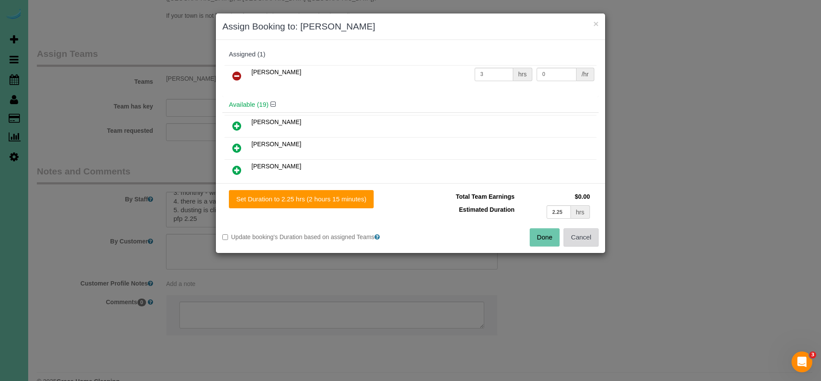
drag, startPoint x: 595, startPoint y: 234, endPoint x: 403, endPoint y: 148, distance: 210.0
click at [594, 233] on button "Cancel" at bounding box center [581, 237] width 35 height 18
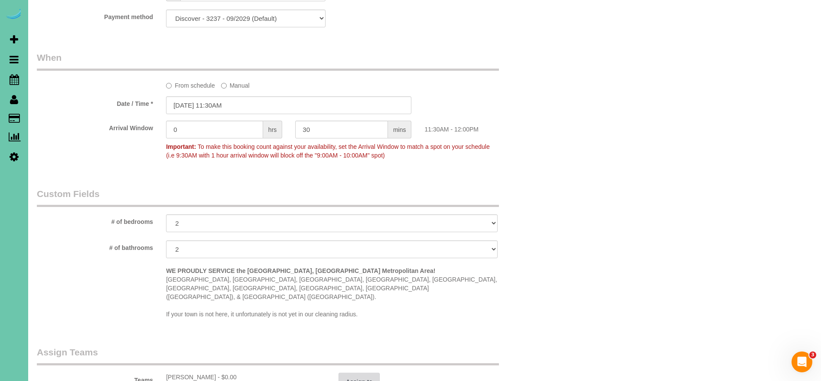
scroll to position [909, 0]
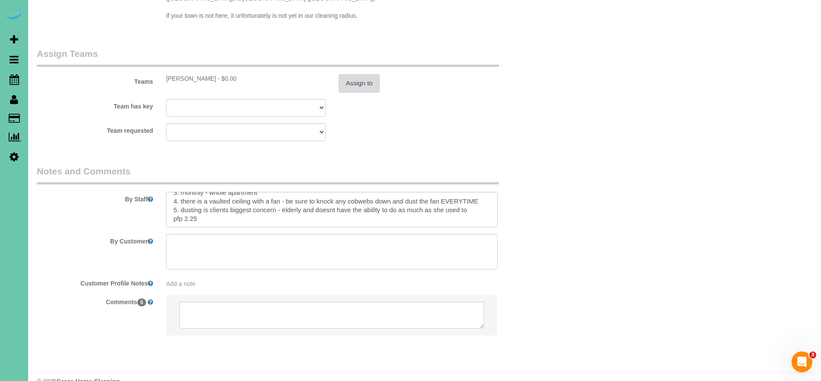
click at [370, 74] on button "Assign to" at bounding box center [360, 83] width 42 height 18
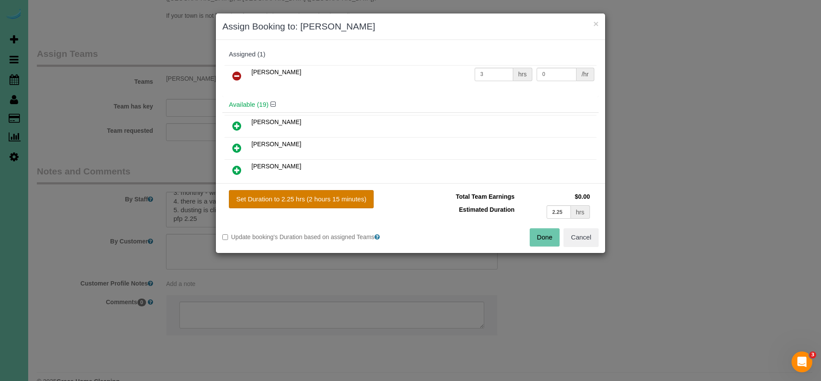
click at [310, 200] on button "Set Duration to 2.25 hrs (2 hours 15 minutes)" at bounding box center [301, 199] width 145 height 18
type input "2.25"
click at [542, 237] on button "Done" at bounding box center [545, 237] width 30 height 18
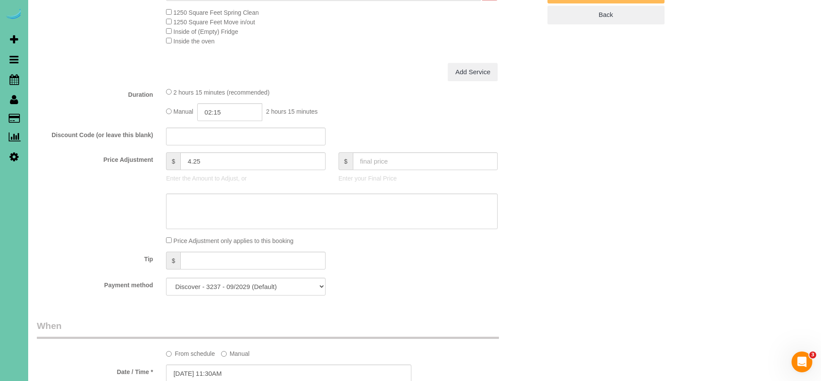
scroll to position [0, 0]
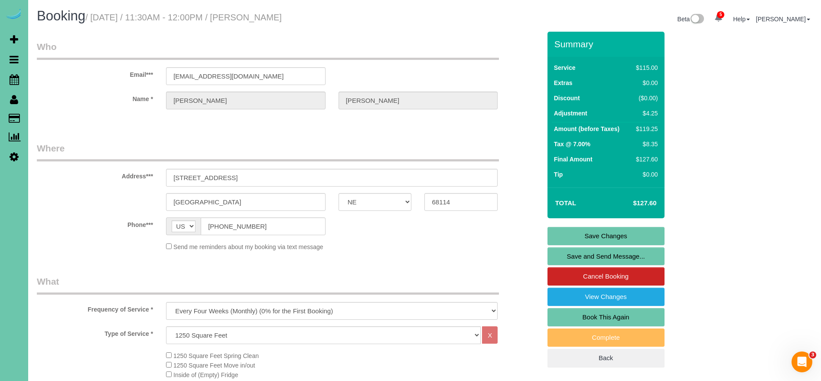
click at [592, 230] on link "Save Changes" at bounding box center [606, 236] width 117 height 18
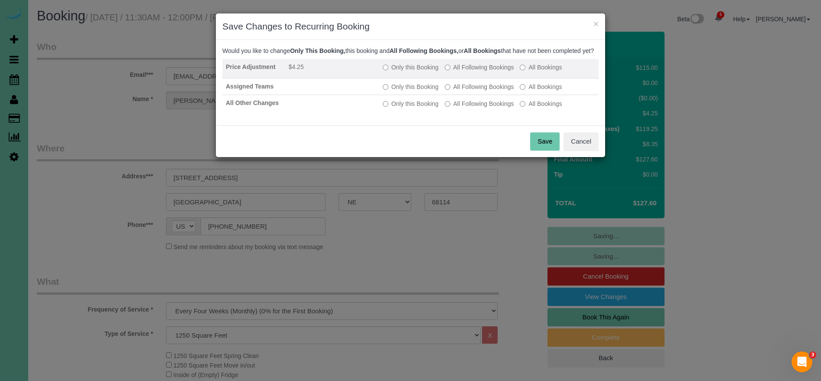
click at [494, 72] on label "All Following Bookings" at bounding box center [479, 67] width 69 height 9
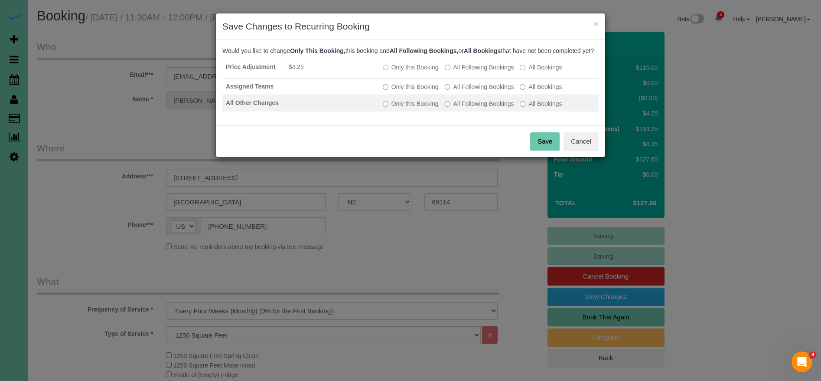
drag, startPoint x: 490, startPoint y: 95, endPoint x: 494, endPoint y: 117, distance: 23.0
click at [490, 91] on label "All Following Bookings" at bounding box center [479, 86] width 69 height 9
click at [493, 111] on td "Only this Booking All Following Bookings All Bookings" at bounding box center [488, 103] width 219 height 16
click at [488, 108] on label "All Following Bookings" at bounding box center [479, 103] width 69 height 9
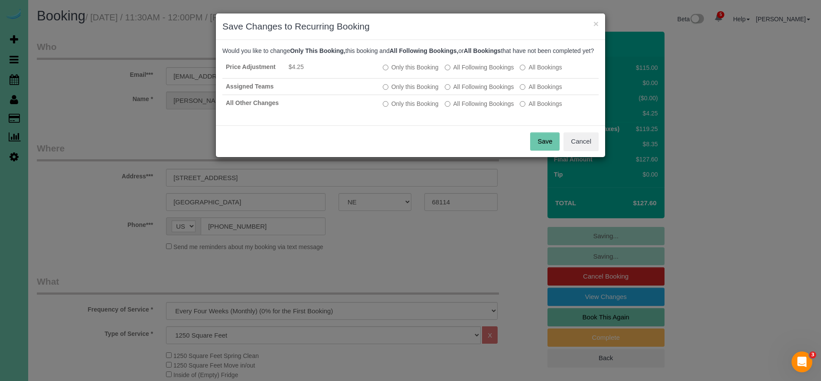
click at [540, 149] on button "Save" at bounding box center [544, 141] width 29 height 18
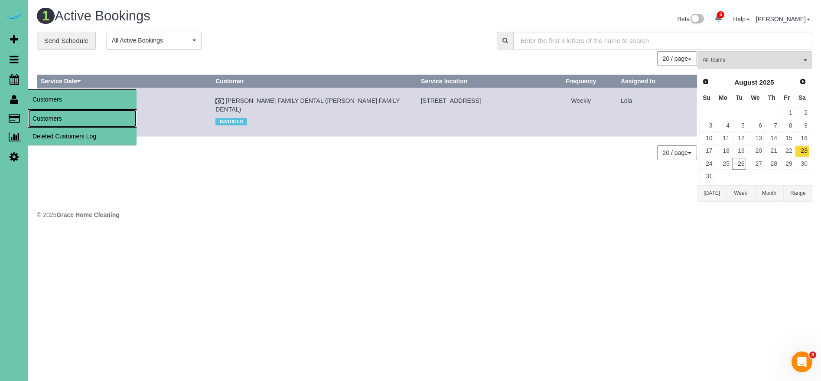
click at [62, 120] on link "Customers" at bounding box center [82, 118] width 108 height 17
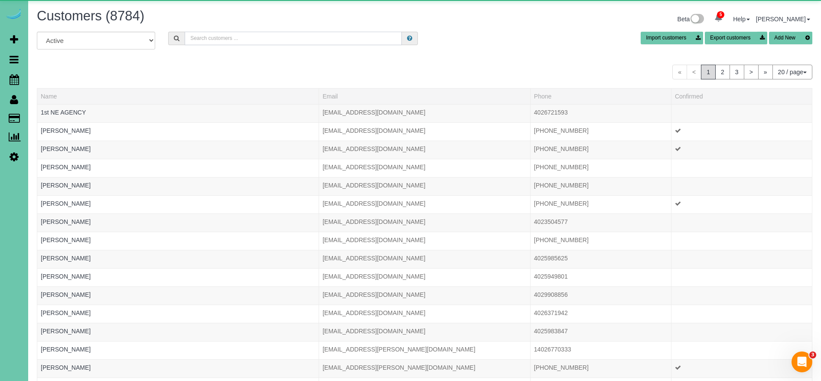
click at [274, 41] on input "text" at bounding box center [293, 38] width 217 height 13
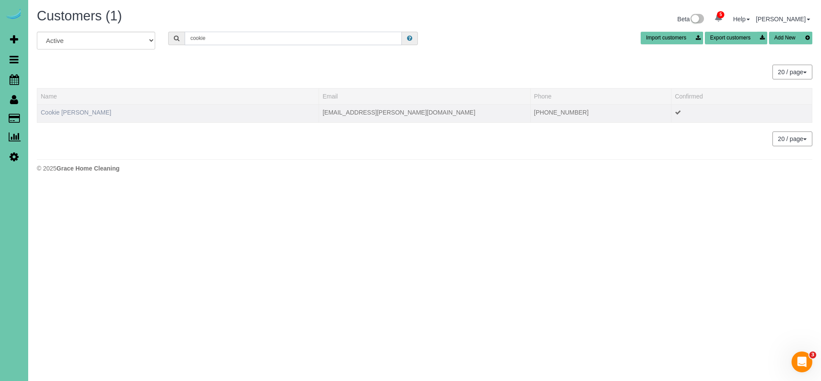
type input "cookie"
click at [75, 112] on link "Cookie [PERSON_NAME]" at bounding box center [76, 112] width 71 height 7
